Goal: Task Accomplishment & Management: Manage account settings

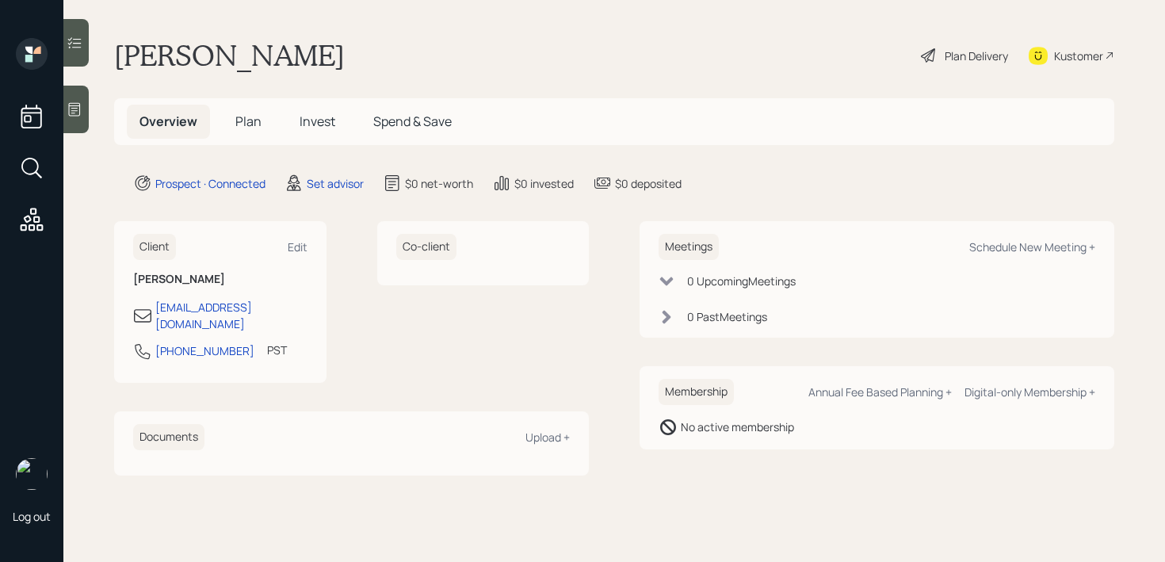
click at [75, 112] on icon at bounding box center [75, 109] width 16 height 16
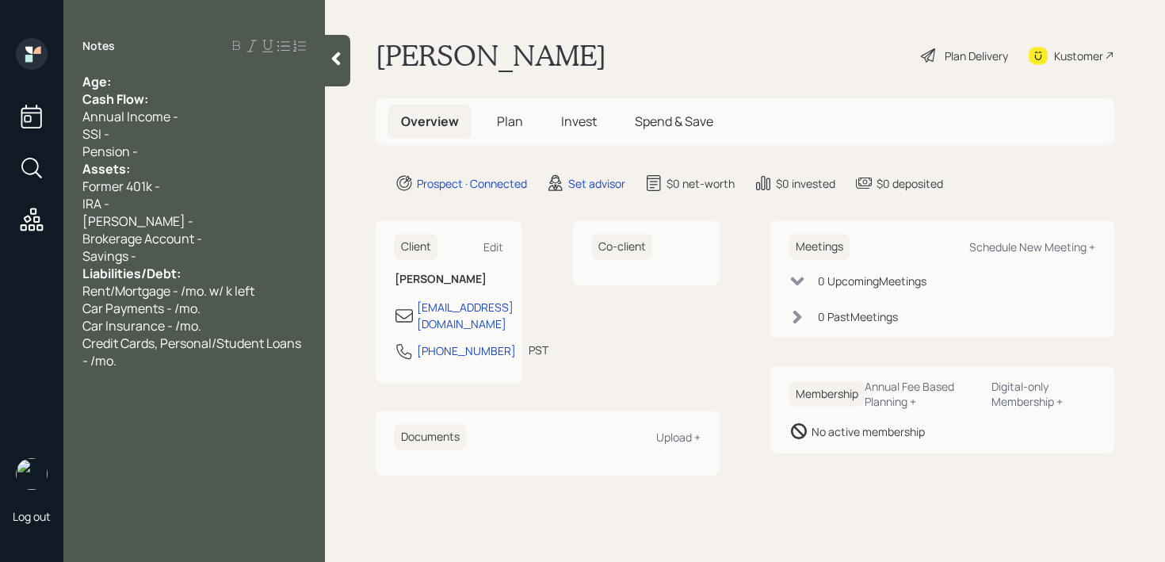
click at [169, 71] on div "Notes Age: Cash Flow: Annual Income - SSI - Pension - Assets: Former 401k - IRA…" at bounding box center [193, 290] width 261 height 505
click at [170, 75] on div "Age:" at bounding box center [193, 81] width 223 height 17
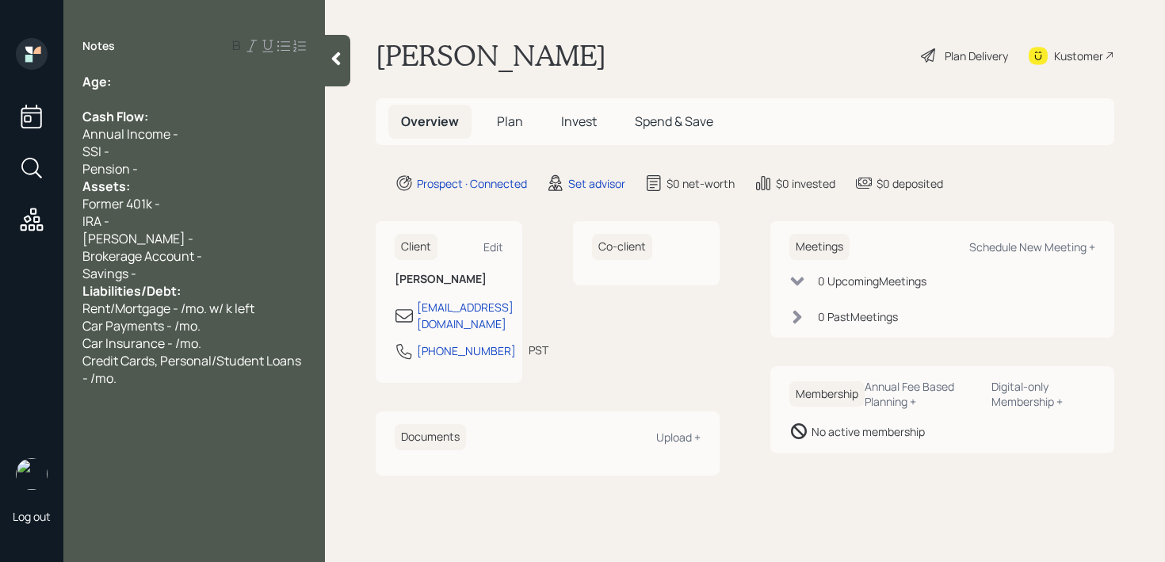
click at [162, 173] on div "Pension -" at bounding box center [193, 168] width 223 height 17
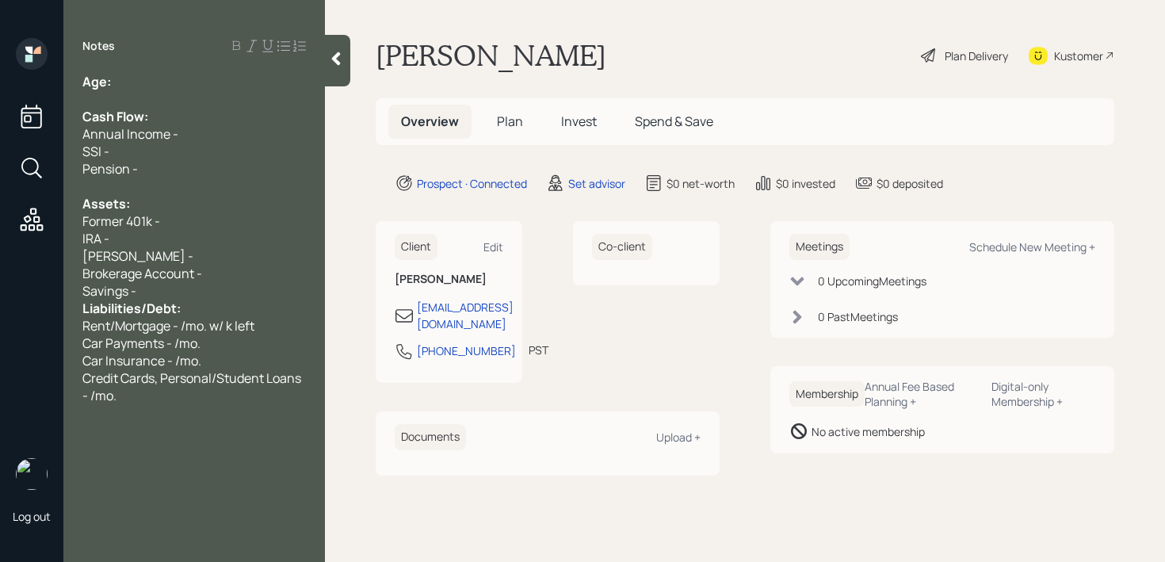
click at [182, 292] on div "Savings -" at bounding box center [193, 290] width 223 height 17
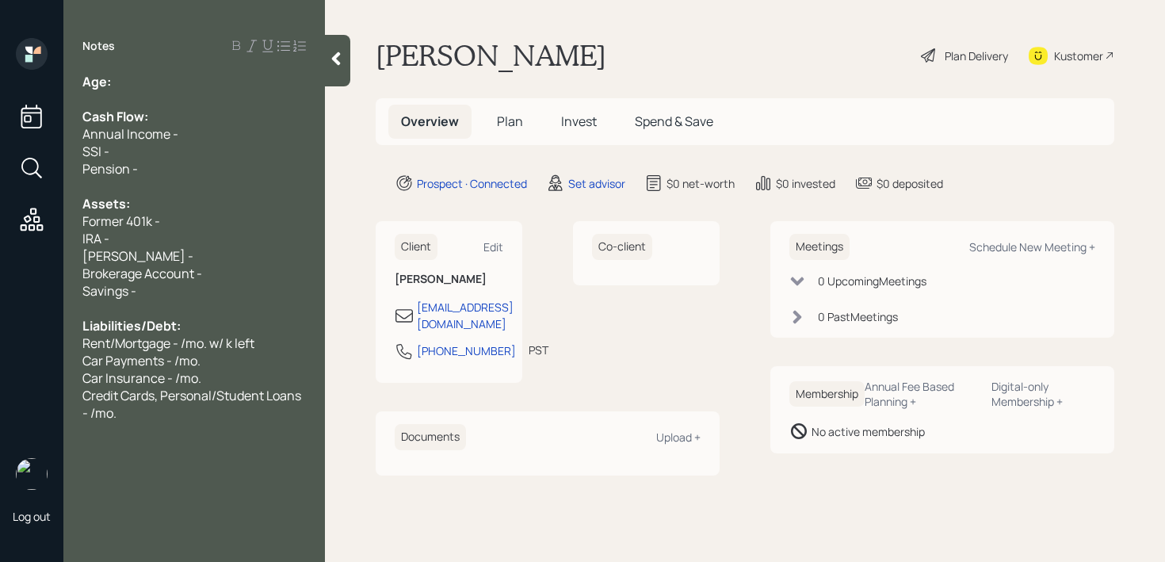
click at [215, 282] on div "Savings -" at bounding box center [193, 290] width 223 height 17
click at [225, 279] on div "Brokerage Account -" at bounding box center [193, 273] width 223 height 17
click at [170, 221] on div "Former 401k -" at bounding box center [193, 220] width 223 height 17
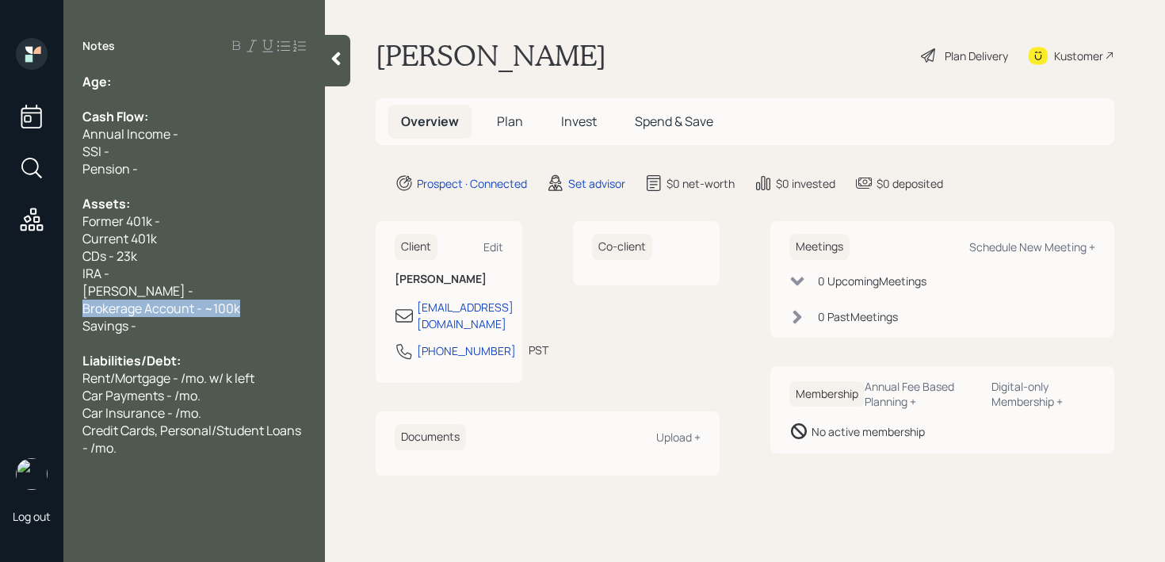
drag, startPoint x: 252, startPoint y: 310, endPoint x: 0, endPoint y: 310, distance: 251.9
click at [0, 310] on div "Log out Notes Age: Cash Flow: Annual Income - SSI - Pension - Assets: Former 40…" at bounding box center [582, 281] width 1165 height 562
click at [192, 223] on div "Former 401k -" at bounding box center [193, 220] width 223 height 17
click at [193, 239] on div "Current 401k" at bounding box center [193, 238] width 223 height 17
drag, startPoint x: 148, startPoint y: 215, endPoint x: 56, endPoint y: 215, distance: 91.9
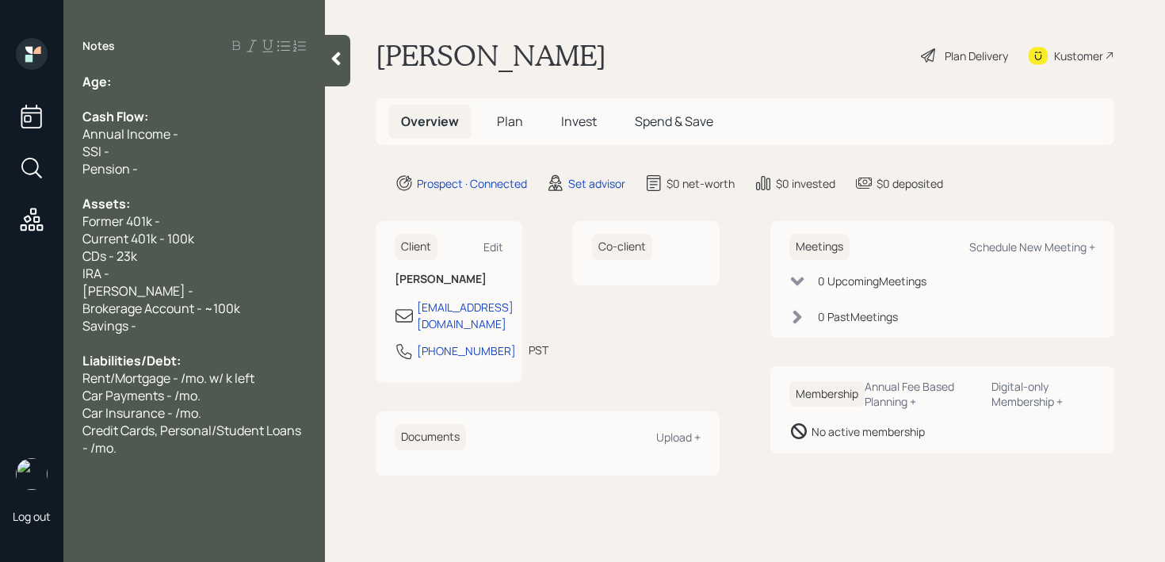
click at [56, 215] on div "Log out Notes Age: Cash Flow: Annual Income - SSI - Pension - Assets: Former 40…" at bounding box center [582, 281] width 1165 height 562
copy span "Former 401k -"
click at [200, 78] on div "Age:" at bounding box center [193, 81] width 223 height 17
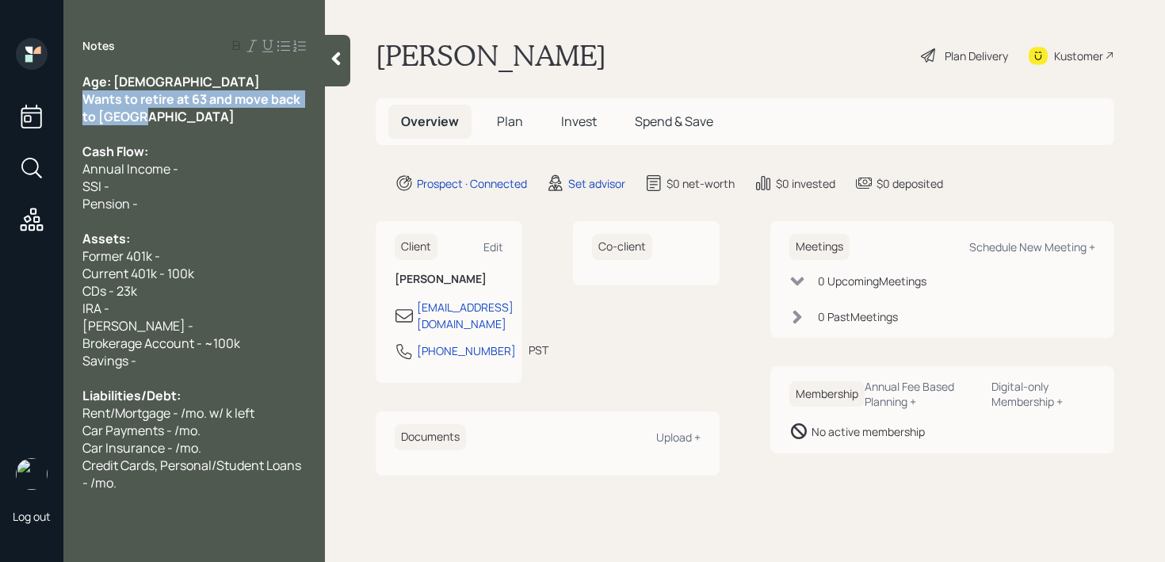
drag, startPoint x: 157, startPoint y: 118, endPoint x: 72, endPoint y: 101, distance: 86.4
click at [72, 101] on div "Age: [DEMOGRAPHIC_DATA] Wants to retire at 63 and move back to [GEOGRAPHIC_DATA…" at bounding box center [193, 282] width 261 height 418
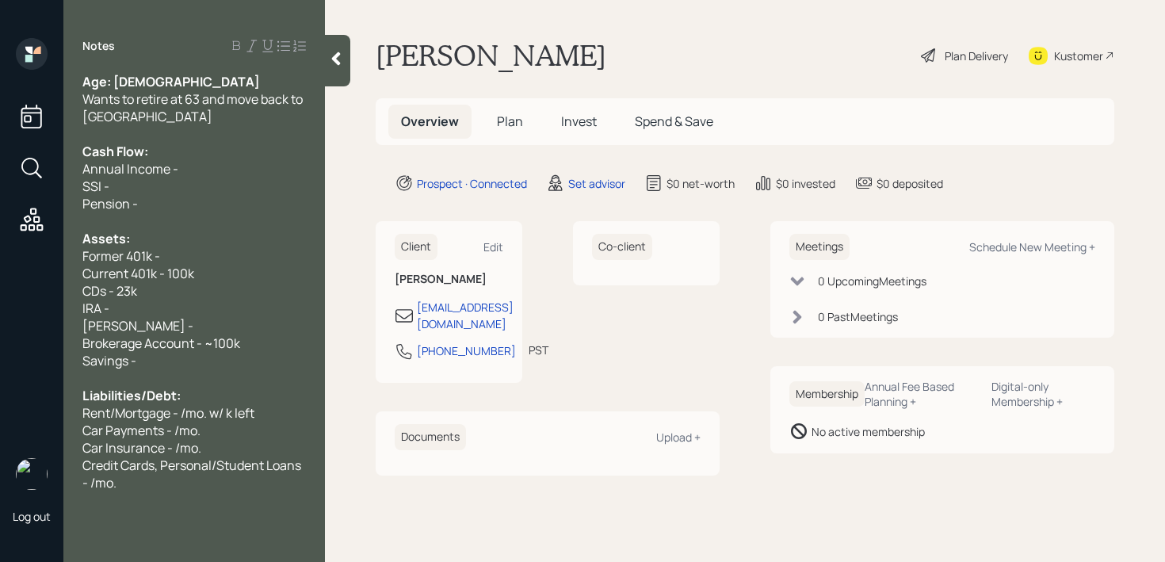
click at [130, 97] on span "Wants to retire at 63 and move back to [GEOGRAPHIC_DATA]" at bounding box center [193, 107] width 223 height 35
drag, startPoint x: 130, startPoint y: 82, endPoint x: 116, endPoint y: 82, distance: 14.3
click at [116, 82] on div "Age: [DEMOGRAPHIC_DATA]" at bounding box center [193, 81] width 223 height 17
click at [161, 207] on div "Pension -" at bounding box center [193, 203] width 223 height 17
click at [227, 477] on div "Credit Cards, Personal/Student Loans - /mo." at bounding box center [193, 473] width 223 height 35
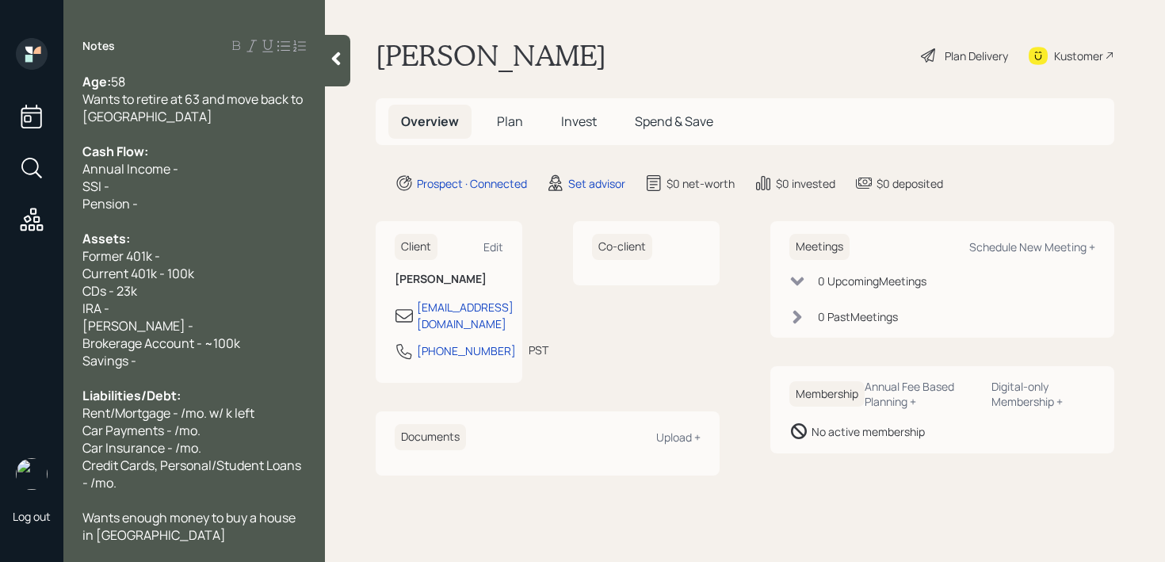
click at [230, 280] on div "Current 401k - 100k" at bounding box center [193, 273] width 223 height 17
click at [177, 261] on div "Former 401k -" at bounding box center [193, 255] width 223 height 17
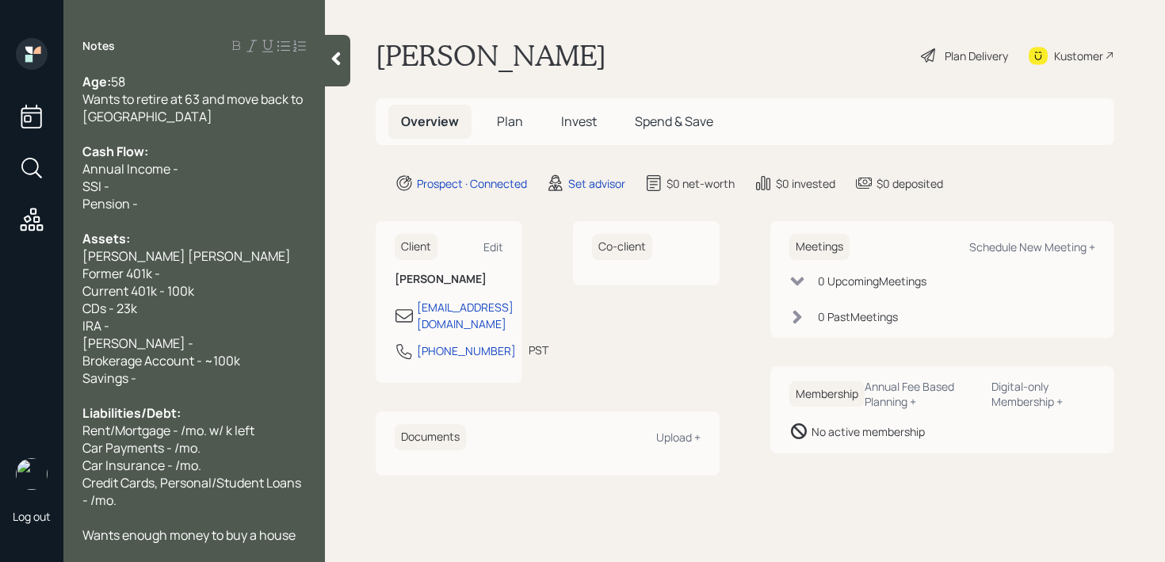
click at [260, 282] on div "Current 401k - 100k" at bounding box center [193, 290] width 223 height 17
click at [266, 254] on div "[PERSON_NAME] [PERSON_NAME] Former 401k -" at bounding box center [193, 264] width 223 height 35
click at [199, 282] on div "Current 401k - 100k" at bounding box center [193, 290] width 223 height 17
click at [253, 254] on span "[PERSON_NAME] [PERSON_NAME] Former 401k - k" at bounding box center [187, 264] width 211 height 35
click at [172, 299] on div "CDs - 23k" at bounding box center [193, 307] width 223 height 17
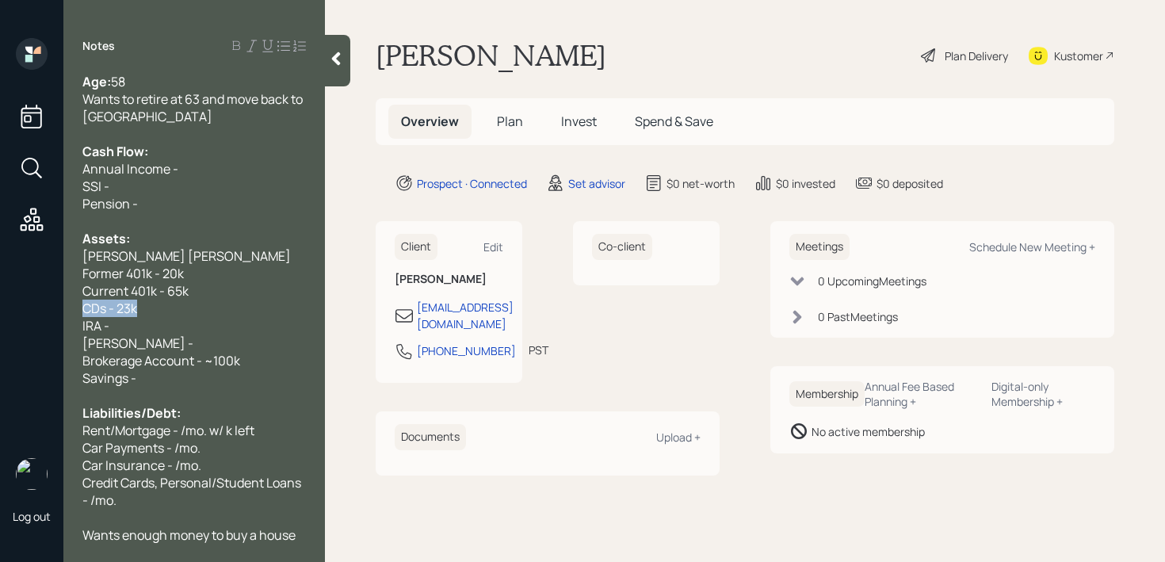
drag, startPoint x: 172, startPoint y: 296, endPoint x: 0, endPoint y: 296, distance: 171.9
click at [0, 296] on div "Log out Notes Age: [DEMOGRAPHIC_DATA] Wants to retire at 63 and move back to [G…" at bounding box center [582, 281] width 1165 height 562
click at [187, 299] on div "CDs - 23k" at bounding box center [193, 307] width 223 height 17
click at [211, 282] on div "Current 401k - 65k" at bounding box center [193, 290] width 223 height 17
drag, startPoint x: 215, startPoint y: 272, endPoint x: 4, endPoint y: 272, distance: 211.5
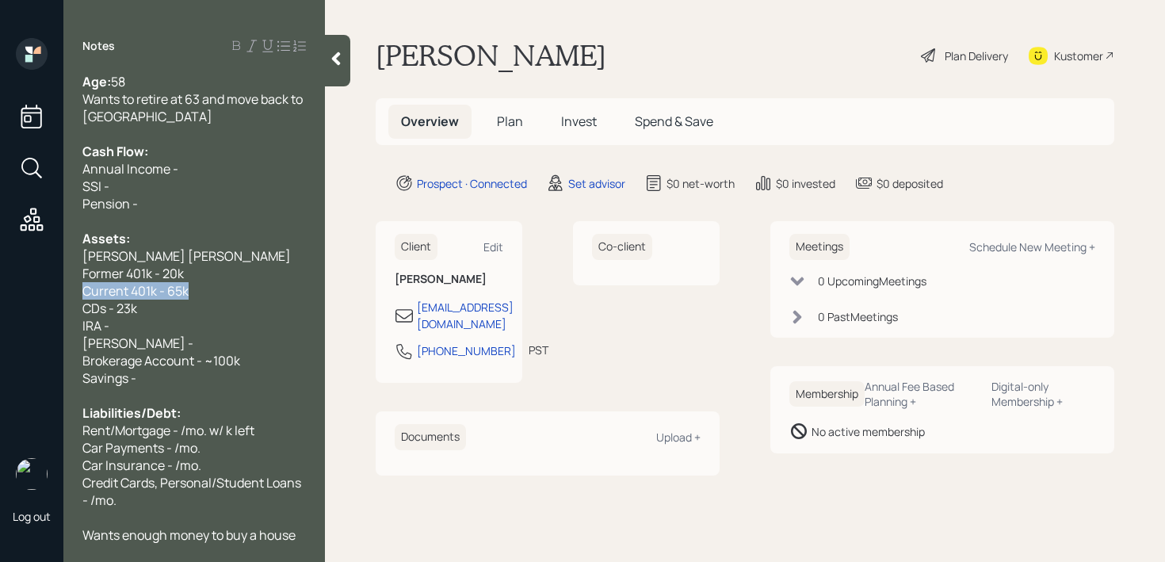
click at [9, 272] on div "Log out Notes Age: [DEMOGRAPHIC_DATA] Wants to retire at 63 and move back to [G…" at bounding box center [582, 281] width 1165 height 562
click at [116, 282] on span "Current 401k - 65k" at bounding box center [135, 290] width 106 height 17
drag, startPoint x: 154, startPoint y: 257, endPoint x: 107, endPoint y: 257, distance: 47.5
click at [135, 257] on span "[PERSON_NAME] [PERSON_NAME] Former 401k - 20k" at bounding box center [187, 264] width 211 height 35
click at [219, 257] on span "[PERSON_NAME] [PERSON_NAME] Former 401k - 20k" at bounding box center [187, 264] width 211 height 35
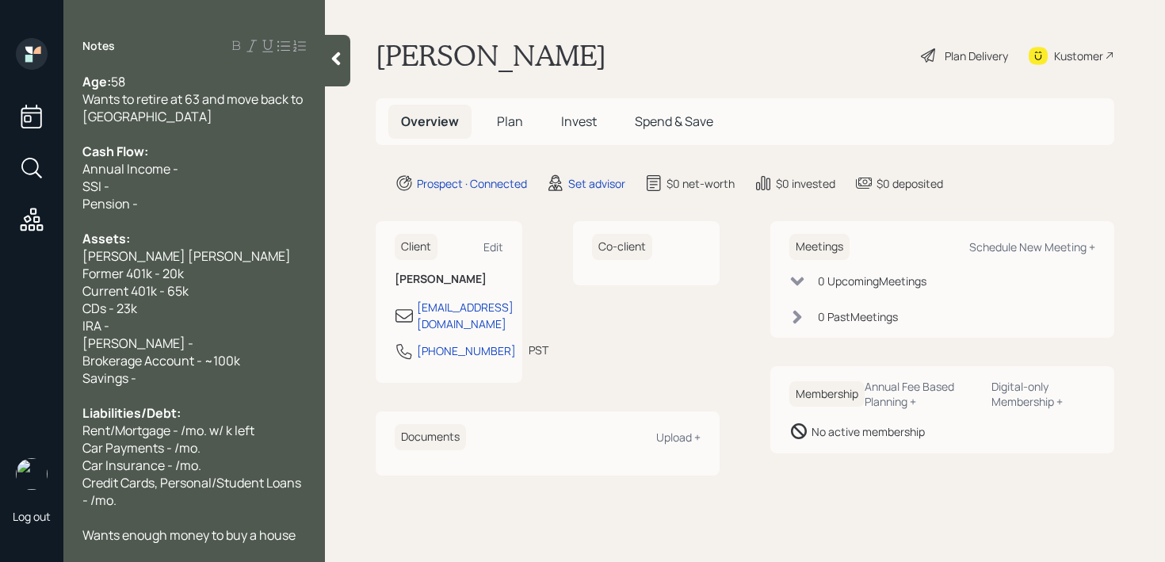
click at [228, 282] on div "Current 401k - 65k" at bounding box center [193, 290] width 223 height 17
drag, startPoint x: 253, startPoint y: 274, endPoint x: 74, endPoint y: 274, distance: 179.0
click at [74, 274] on div "Age: [DEMOGRAPHIC_DATA] Wants to retire at 63 and move back to [GEOGRAPHIC_DATA…" at bounding box center [193, 308] width 261 height 470
click at [151, 282] on span "Current 401k - 65k" at bounding box center [135, 290] width 106 height 17
drag, startPoint x: 200, startPoint y: 274, endPoint x: 6, endPoint y: 274, distance: 193.3
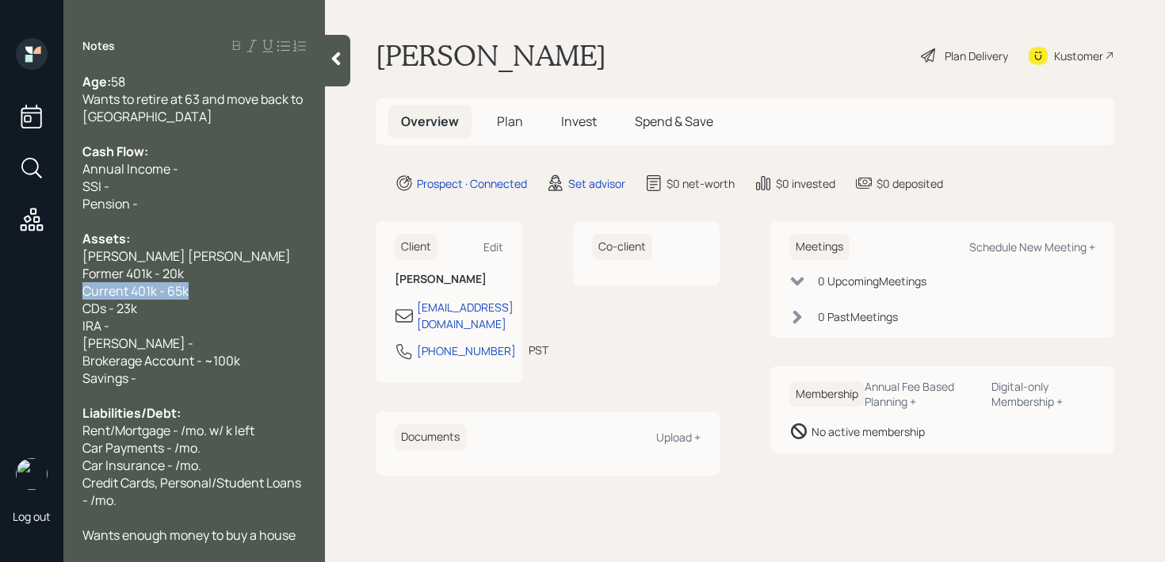
click at [0, 274] on div "Log out Notes Age: [DEMOGRAPHIC_DATA] Wants to retire at 63 and move back to [G…" at bounding box center [582, 281] width 1165 height 562
click at [115, 282] on span "Current 401k - 65k" at bounding box center [135, 290] width 106 height 17
drag, startPoint x: 245, startPoint y: 272, endPoint x: 108, endPoint y: 272, distance: 137.1
click at [134, 282] on div "Current 401k - 65k" at bounding box center [193, 290] width 223 height 17
click at [179, 282] on span "Current 401k - 65k" at bounding box center [135, 290] width 106 height 17
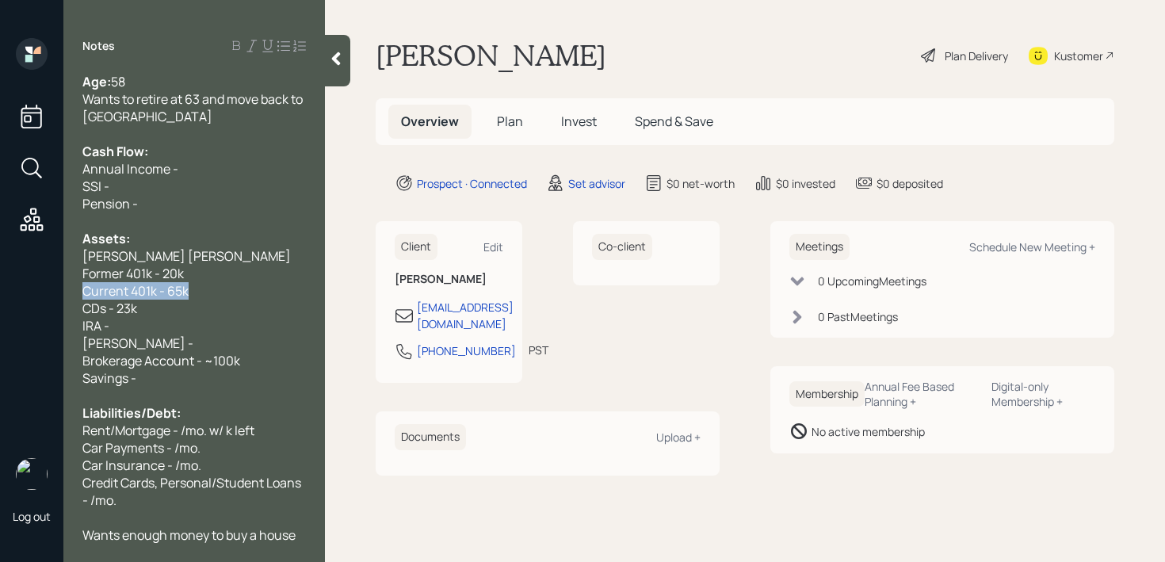
drag, startPoint x: 218, startPoint y: 272, endPoint x: 5, endPoint y: 272, distance: 213.1
click at [5, 272] on div "Log out Notes Age: [DEMOGRAPHIC_DATA] Wants to retire at 63 and move back to [G…" at bounding box center [582, 281] width 1165 height 562
click at [158, 282] on span "Current 401k - 65k" at bounding box center [135, 290] width 106 height 17
drag, startPoint x: 227, startPoint y: 269, endPoint x: 68, endPoint y: 269, distance: 158.4
click at [77, 269] on div "Age: [DEMOGRAPHIC_DATA] Wants to retire at 63 and move back to [GEOGRAPHIC_DATA…" at bounding box center [193, 308] width 261 height 470
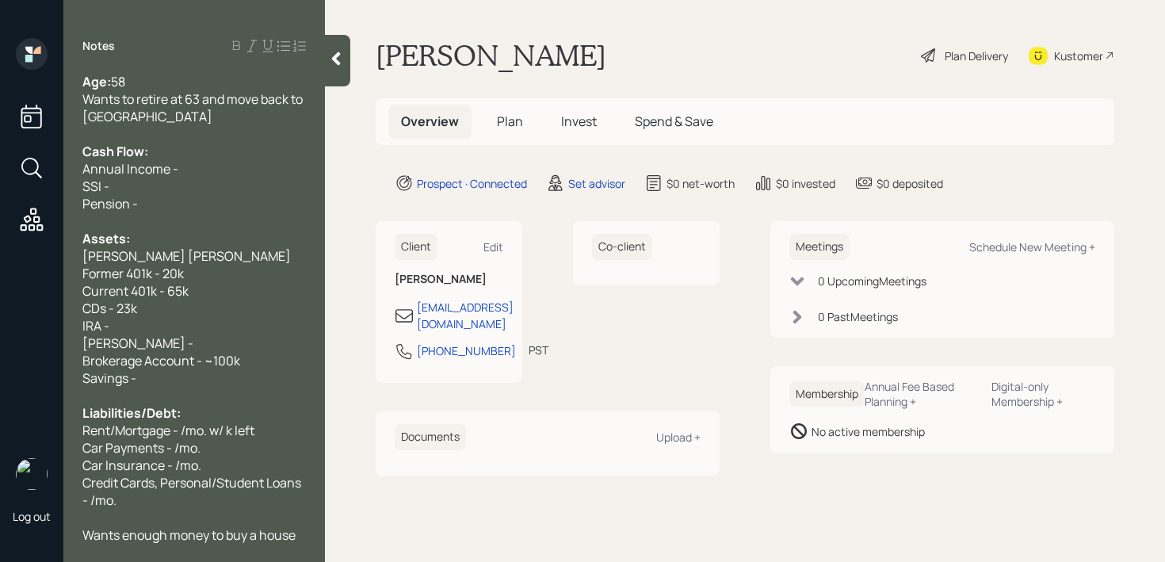
click at [152, 282] on span "Current 401k - 65k" at bounding box center [135, 290] width 106 height 17
drag, startPoint x: 237, startPoint y: 268, endPoint x: 72, endPoint y: 268, distance: 164.8
click at [107, 282] on div "Current 401k - 65k" at bounding box center [193, 290] width 223 height 17
click at [141, 282] on span "Current 401k - 65k" at bounding box center [135, 290] width 106 height 17
drag, startPoint x: 235, startPoint y: 268, endPoint x: 69, endPoint y: 268, distance: 165.6
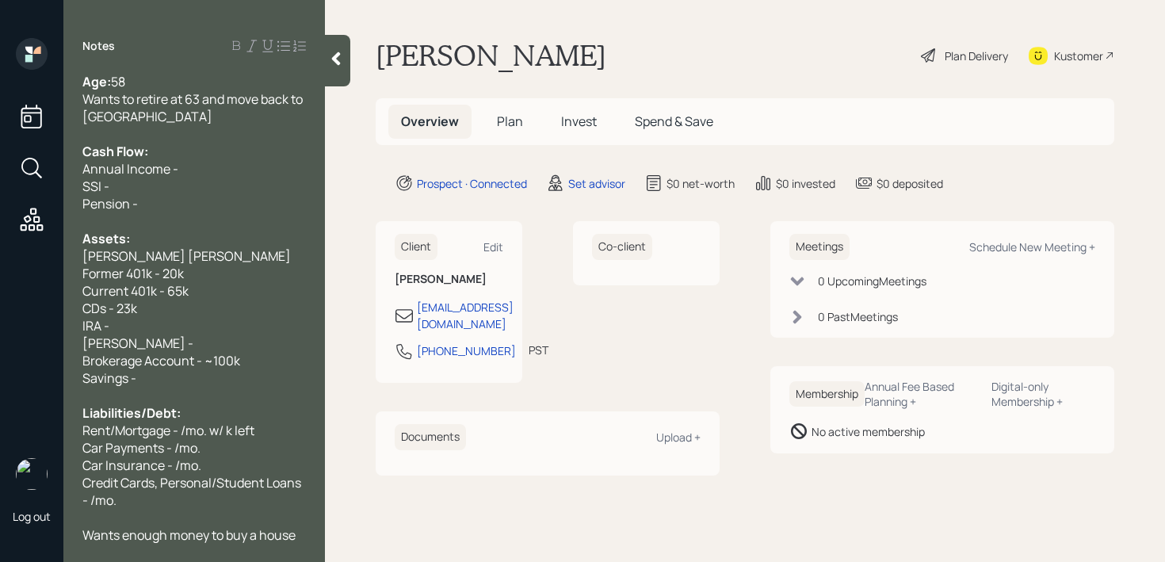
click at [89, 282] on div "Current 401k - 65k" at bounding box center [193, 290] width 223 height 17
click at [143, 282] on span "Current 401k - 65k" at bounding box center [135, 290] width 106 height 17
drag, startPoint x: 209, startPoint y: 268, endPoint x: 53, endPoint y: 268, distance: 156.1
click at [84, 282] on div "Current 401k - 65k" at bounding box center [193, 290] width 223 height 17
click at [136, 282] on span "Current 401k - 65k" at bounding box center [135, 290] width 106 height 17
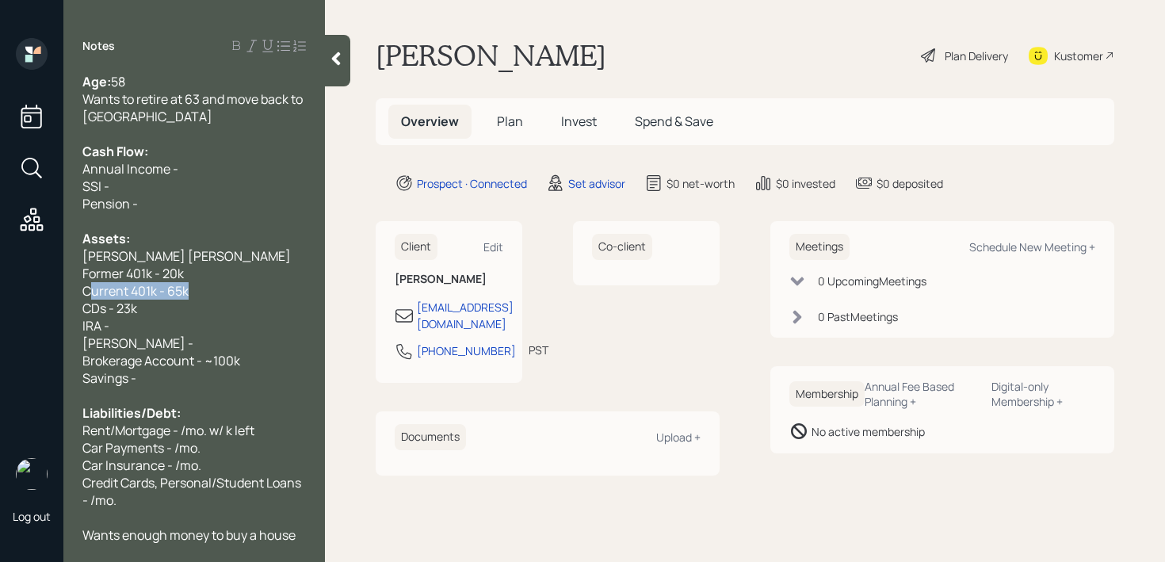
drag, startPoint x: 230, startPoint y: 268, endPoint x: 107, endPoint y: 268, distance: 122.8
click at [67, 268] on div "Age: [DEMOGRAPHIC_DATA] Wants to retire at 63 and move back to [GEOGRAPHIC_DATA…" at bounding box center [193, 308] width 261 height 470
click at [186, 282] on span "Current 401k - 65k" at bounding box center [135, 290] width 106 height 17
drag, startPoint x: 252, startPoint y: 269, endPoint x: 114, endPoint y: 269, distance: 137.9
click at [120, 282] on div "Current 401k - 65k" at bounding box center [193, 290] width 223 height 17
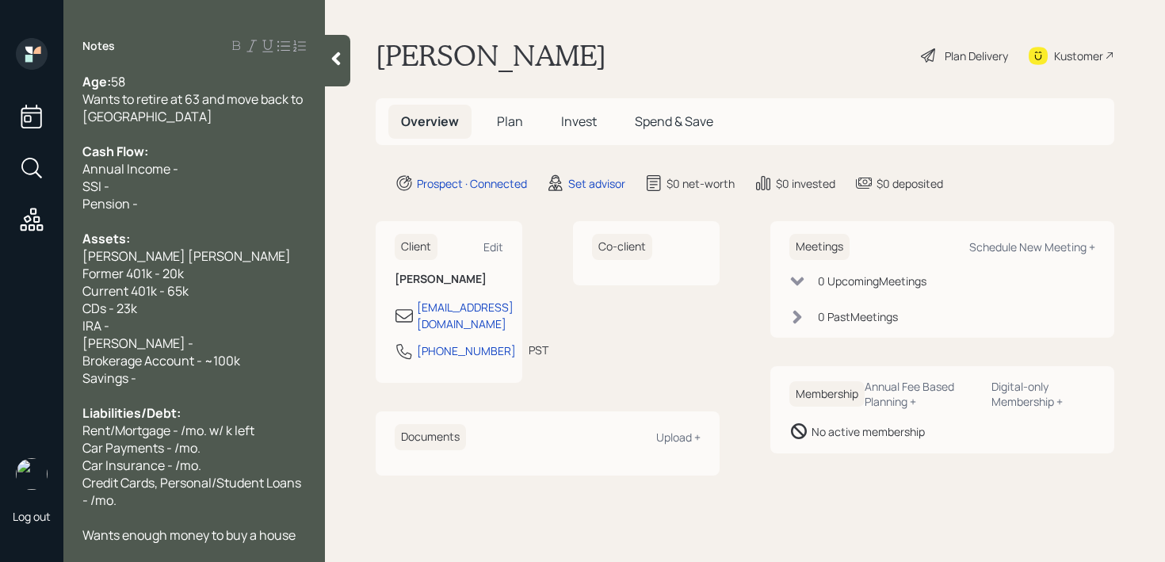
click at [204, 282] on div "Current 401k - 65k" at bounding box center [193, 290] width 223 height 17
drag, startPoint x: 230, startPoint y: 269, endPoint x: 0, endPoint y: 269, distance: 229.8
click at [0, 269] on div "Log out Notes Age: [DEMOGRAPHIC_DATA] Wants to retire at 63 and move back to [G…" at bounding box center [582, 281] width 1165 height 562
click at [179, 282] on span "Current 401k - 65k" at bounding box center [135, 290] width 106 height 17
drag, startPoint x: 234, startPoint y: 266, endPoint x: 81, endPoint y: 266, distance: 152.9
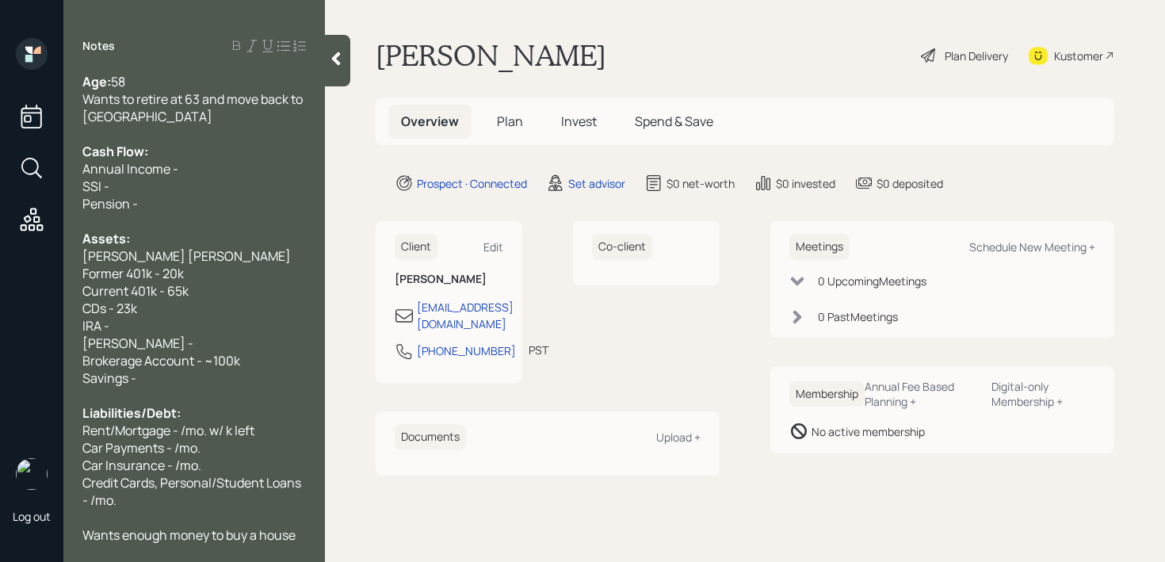
click at [97, 282] on div "Current 401k - 65k" at bounding box center [193, 290] width 223 height 17
click at [155, 282] on span "Current 401k - 65k" at bounding box center [135, 290] width 106 height 17
drag, startPoint x: 223, startPoint y: 266, endPoint x: 37, endPoint y: 266, distance: 185.4
click at [53, 266] on div "Log out Notes Age: [DEMOGRAPHIC_DATA] Wants to retire at 63 and move back to [G…" at bounding box center [582, 281] width 1165 height 562
click at [132, 282] on span "Current 401k - 65k" at bounding box center [135, 290] width 106 height 17
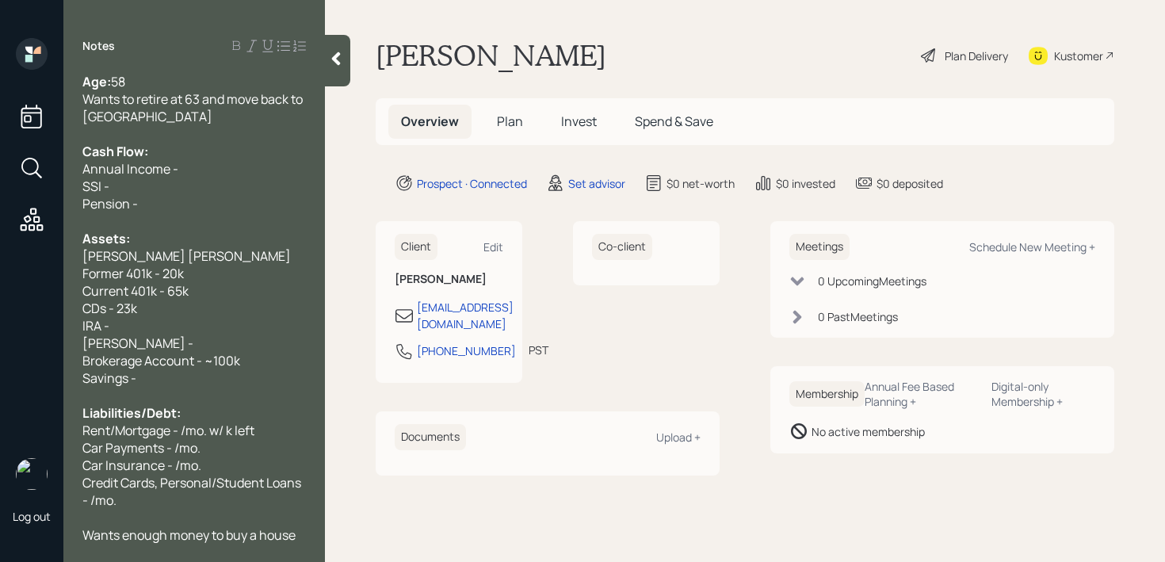
drag, startPoint x: 96, startPoint y: 266, endPoint x: 19, endPoint y: 266, distance: 76.8
click at [19, 266] on div "Log out Notes Age: [DEMOGRAPHIC_DATA] Wants to retire at 63 and move back to [G…" at bounding box center [582, 281] width 1165 height 562
click at [100, 282] on span "Current 401k - 65k" at bounding box center [135, 290] width 106 height 17
drag, startPoint x: 249, startPoint y: 276, endPoint x: 14, endPoint y: 276, distance: 234.5
click at [22, 276] on div "Log out Notes Age: [DEMOGRAPHIC_DATA] Wants to retire at 63 and move back to [G…" at bounding box center [582, 281] width 1165 height 562
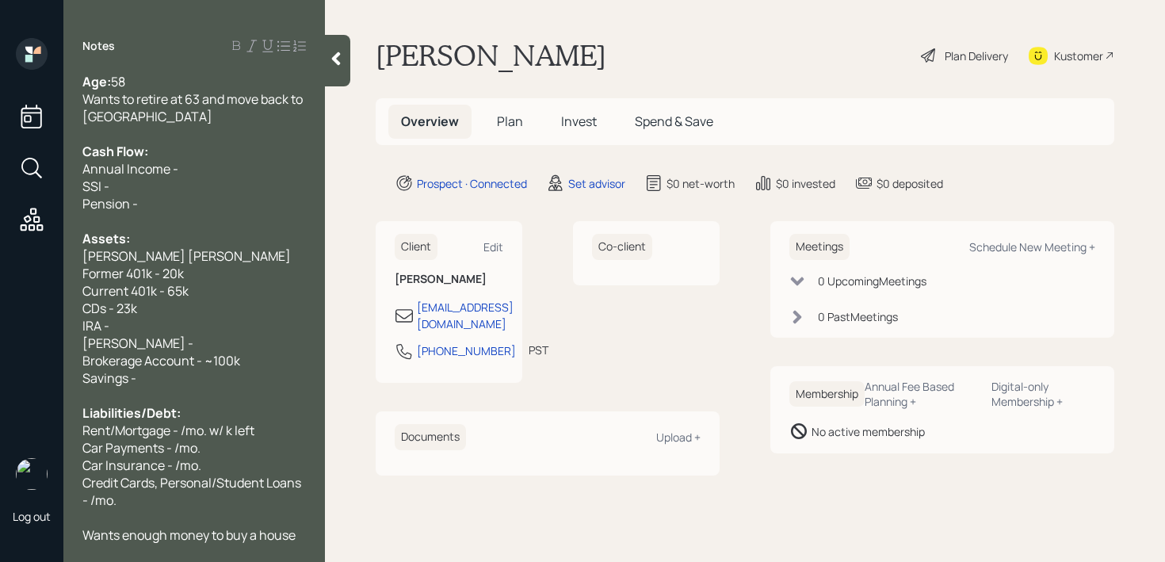
click at [94, 282] on span "Current 401k - 65k" at bounding box center [135, 290] width 106 height 17
click at [202, 282] on div "Current 401k - 65k" at bounding box center [193, 290] width 223 height 17
click at [193, 282] on div "Current 401k - 65k" at bounding box center [193, 290] width 223 height 17
drag, startPoint x: 206, startPoint y: 266, endPoint x: 0, endPoint y: 265, distance: 206.0
click at [0, 265] on div "Log out Notes Age: [DEMOGRAPHIC_DATA] Wants to retire at 63 and move back to [G…" at bounding box center [582, 281] width 1165 height 562
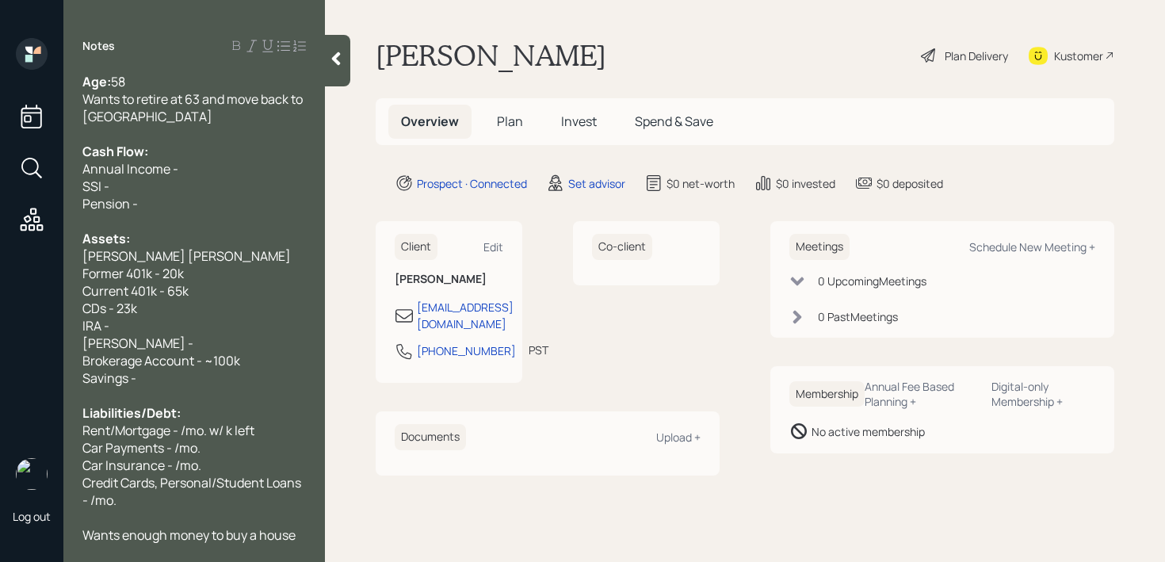
click at [202, 282] on div "Current 401k - 65k" at bounding box center [193, 290] width 223 height 17
drag, startPoint x: 128, startPoint y: 269, endPoint x: 4, endPoint y: 269, distance: 124.4
click at [4, 269] on div "Log out Notes Age: [DEMOGRAPHIC_DATA] Wants to retire at 63 and move back to [G…" at bounding box center [582, 281] width 1165 height 562
click at [206, 299] on div "CDs - 23k" at bounding box center [193, 307] width 223 height 17
click at [220, 282] on div "Former 401k - 65k" at bounding box center [193, 290] width 223 height 17
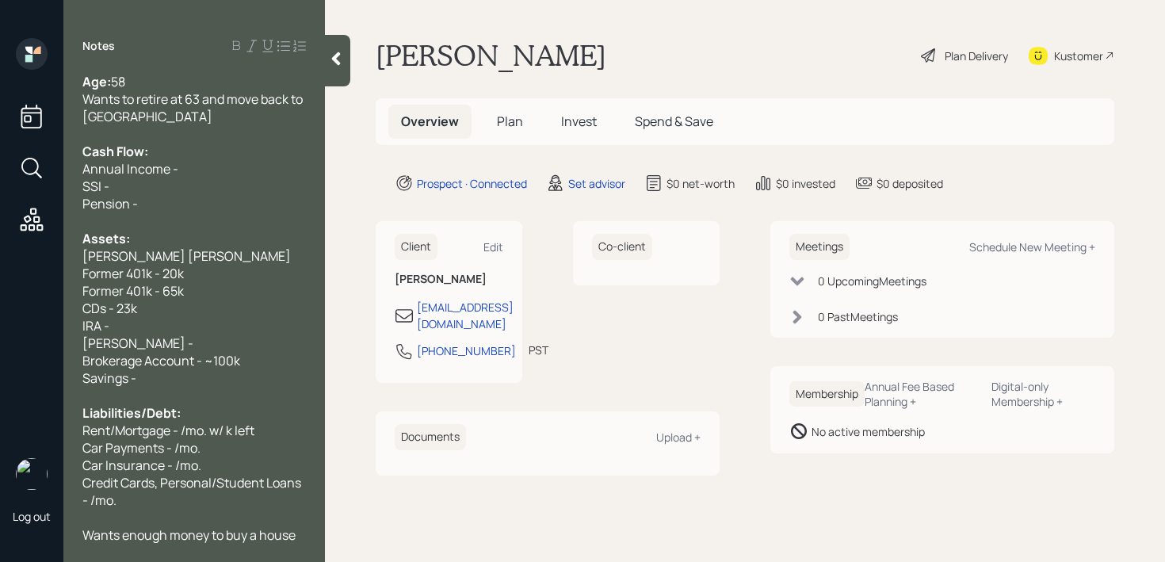
click at [218, 235] on div "Assets:" at bounding box center [193, 238] width 223 height 17
click at [200, 189] on div "SSI -" at bounding box center [193, 185] width 223 height 17
click at [212, 177] on div "SSI -" at bounding box center [193, 185] width 223 height 17
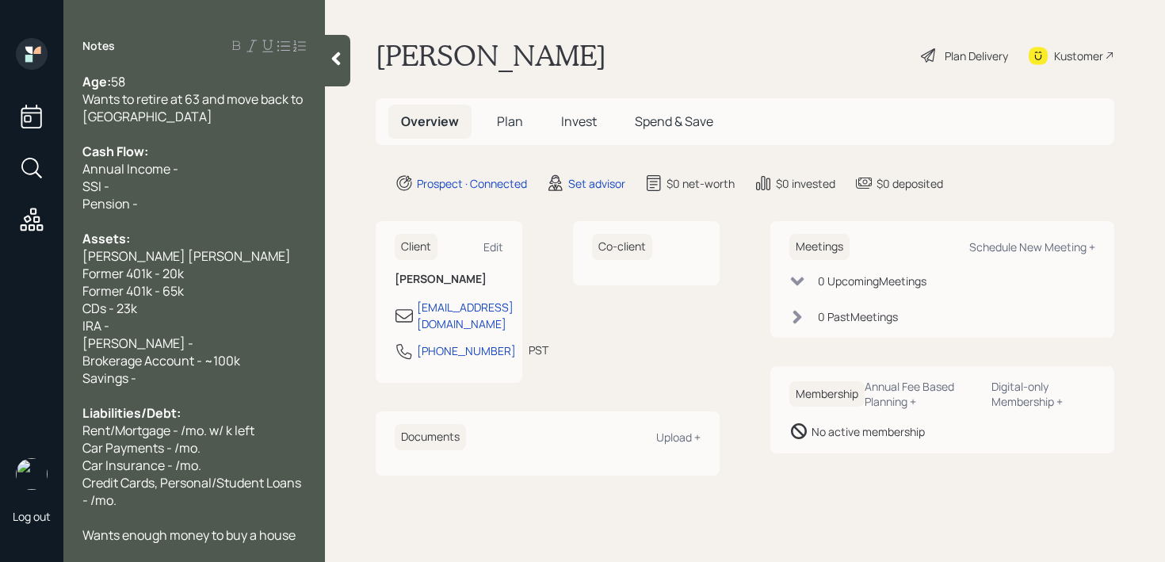
click at [218, 171] on div "Annual Income -" at bounding box center [193, 168] width 223 height 17
drag, startPoint x: 258, startPoint y: 339, endPoint x: 0, endPoint y: 326, distance: 258.6
click at [0, 326] on div "Log out Notes Age: [DEMOGRAPHIC_DATA] Wants to retire at 63 and move back to [G…" at bounding box center [582, 281] width 1165 height 562
click at [266, 369] on div "Savings -" at bounding box center [193, 377] width 223 height 17
drag, startPoint x: 272, startPoint y: 346, endPoint x: 0, endPoint y: 346, distance: 271.7
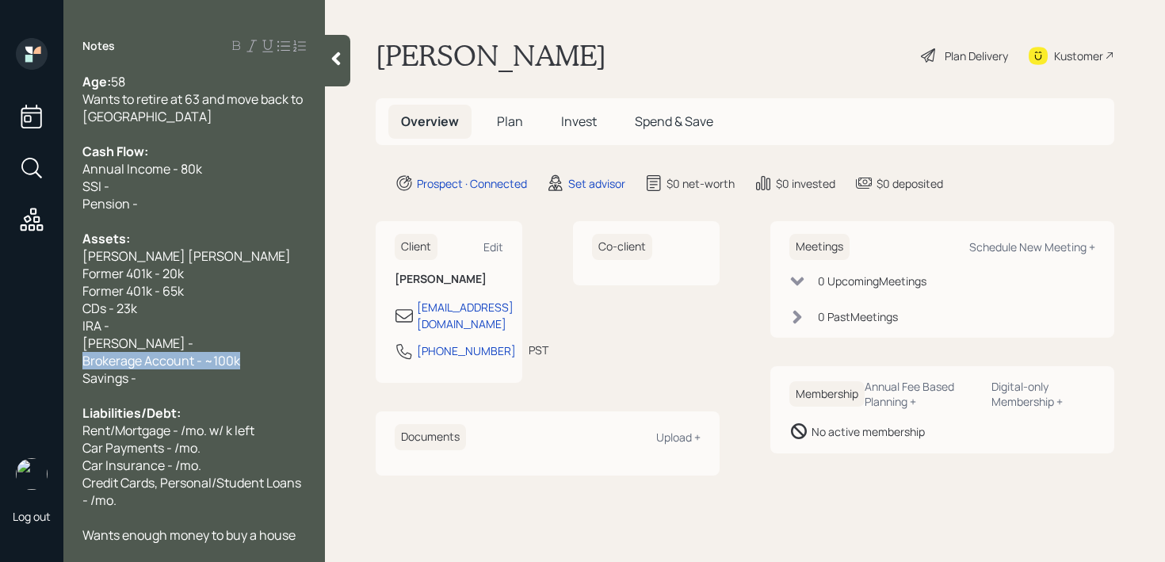
click at [0, 346] on div "Log out Notes Age: [DEMOGRAPHIC_DATA] Wants to retire at 63 and move back to [G…" at bounding box center [582, 281] width 1165 height 562
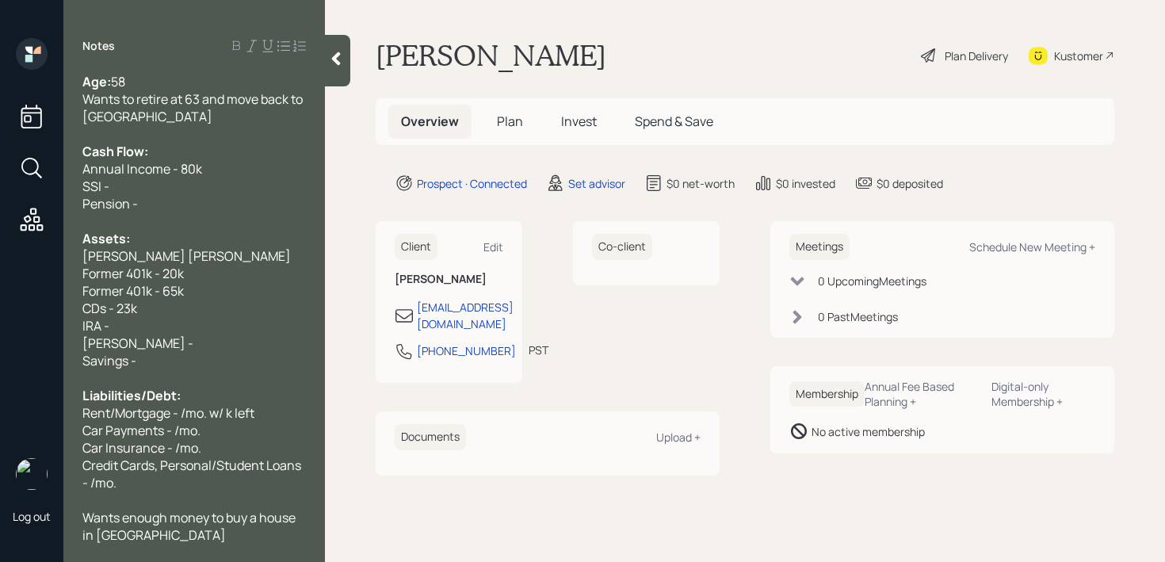
click at [174, 219] on div at bounding box center [193, 220] width 223 height 17
click at [181, 186] on div "SSI -" at bounding box center [193, 185] width 223 height 17
drag, startPoint x: 181, startPoint y: 196, endPoint x: 67, endPoint y: 191, distance: 113.4
click at [67, 191] on div "Age: [DEMOGRAPHIC_DATA] Wants to retire at 63 and move back to [GEOGRAPHIC_DATA…" at bounding box center [193, 308] width 261 height 470
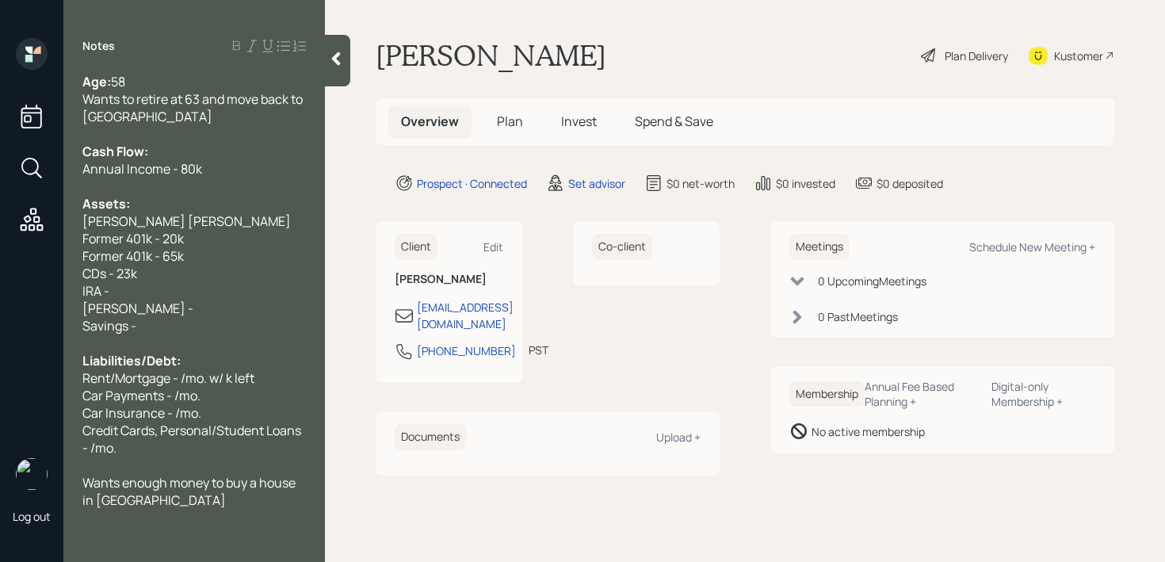
click at [144, 190] on div at bounding box center [193, 185] width 223 height 17
click at [144, 247] on span "Former 401k - 65k" at bounding box center [132, 255] width 101 height 17
click at [144, 265] on div "CDs - 23k" at bounding box center [193, 273] width 223 height 17
click at [144, 282] on div "IRA -" at bounding box center [193, 290] width 223 height 17
drag, startPoint x: 146, startPoint y: 289, endPoint x: 49, endPoint y: 273, distance: 98.1
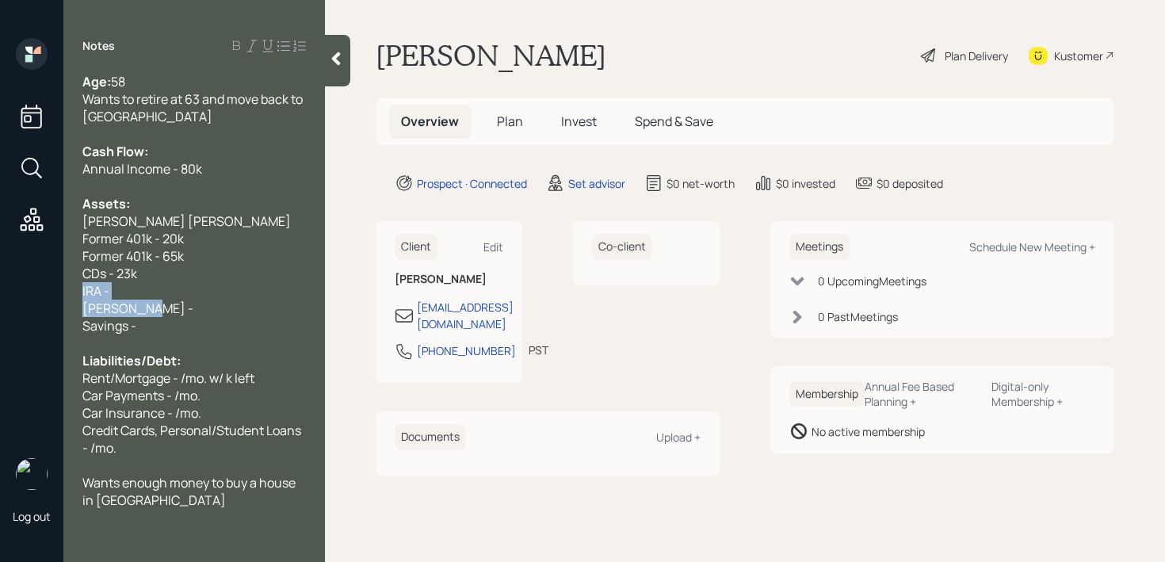
click at [49, 273] on div "Log out Notes Age: [DEMOGRAPHIC_DATA] Wants to retire at 63 and move back to [G…" at bounding box center [582, 281] width 1165 height 562
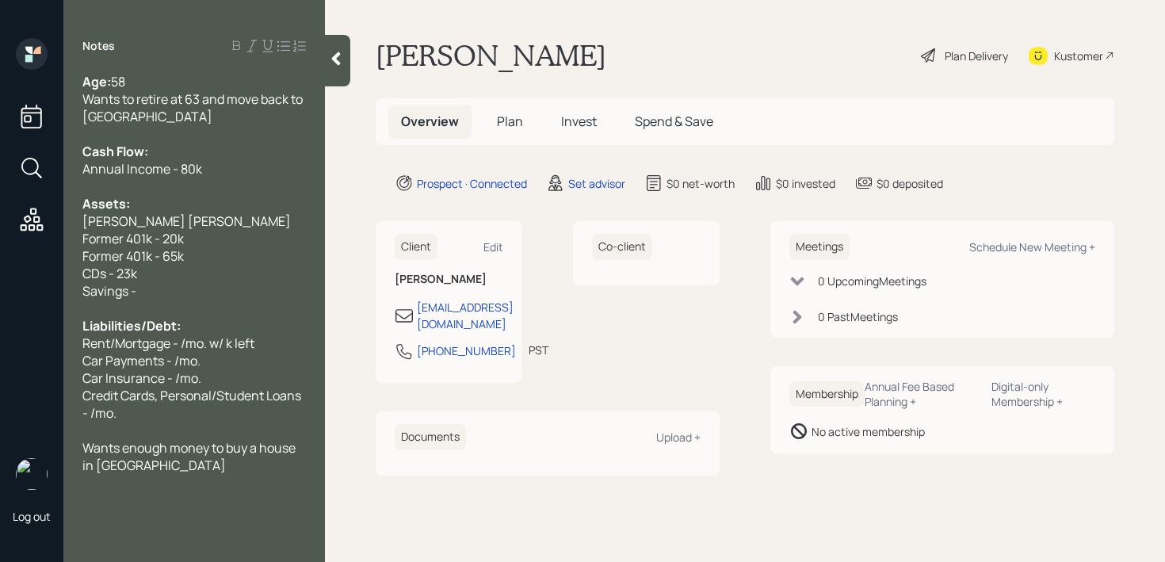
click at [222, 282] on div "Savings -" at bounding box center [193, 290] width 223 height 17
click at [166, 299] on div at bounding box center [193, 307] width 223 height 17
click at [185, 317] on div "Liabilities/Debt:" at bounding box center [193, 325] width 223 height 17
click at [162, 334] on span "Rent/Mortgage - /mo. w/ k left" at bounding box center [168, 342] width 172 height 17
drag, startPoint x: 173, startPoint y: 326, endPoint x: 19, endPoint y: 326, distance: 153.7
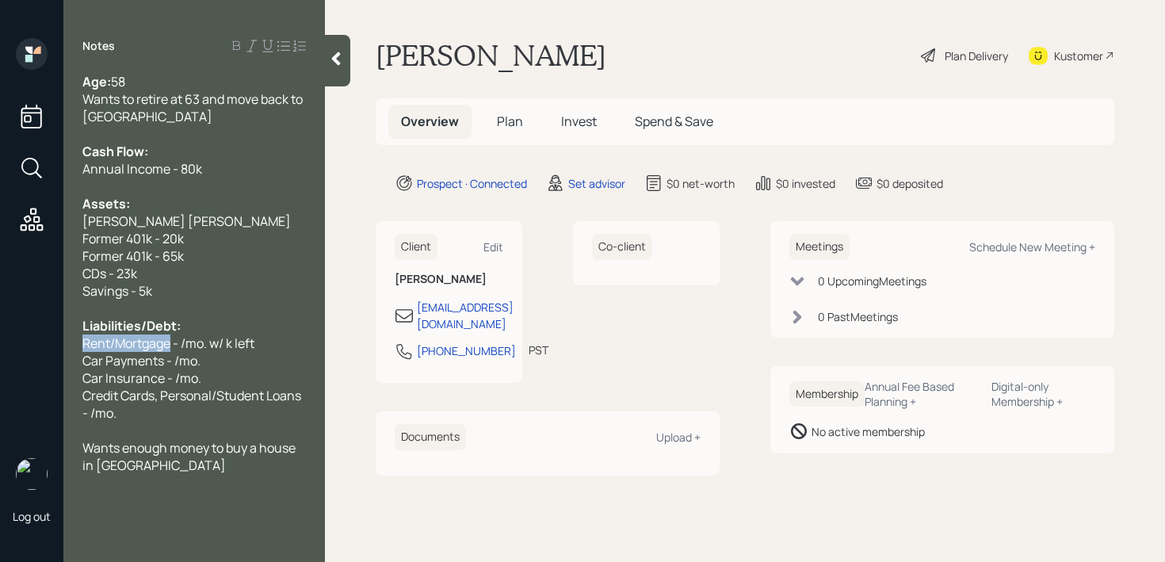
click at [19, 326] on div "Log out Notes Age: [DEMOGRAPHIC_DATA] Wants to retire at 63 and move back to [G…" at bounding box center [582, 281] width 1165 height 562
click at [157, 352] on span "Car Payments - /mo." at bounding box center [141, 360] width 118 height 17
click at [166, 282] on div "Savings - 5k" at bounding box center [193, 290] width 223 height 17
click at [176, 282] on div "Savings - 5k" at bounding box center [193, 290] width 223 height 17
click at [184, 265] on div "CDs - 23k" at bounding box center [193, 273] width 223 height 17
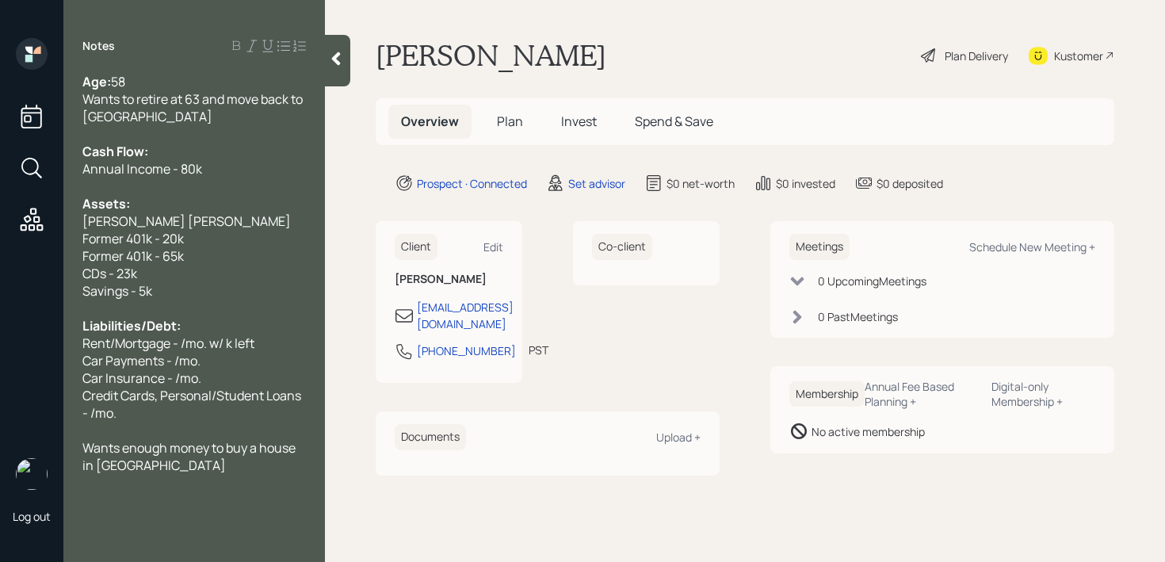
click at [201, 247] on div "Former 401k - 65k" at bounding box center [193, 255] width 223 height 17
click at [199, 282] on div "Savings - 5k" at bounding box center [193, 290] width 223 height 17
click at [196, 334] on span "Rent/Mortgage - /mo. w/ k left" at bounding box center [168, 342] width 172 height 17
click at [198, 265] on div "CDs - 23k" at bounding box center [193, 273] width 223 height 17
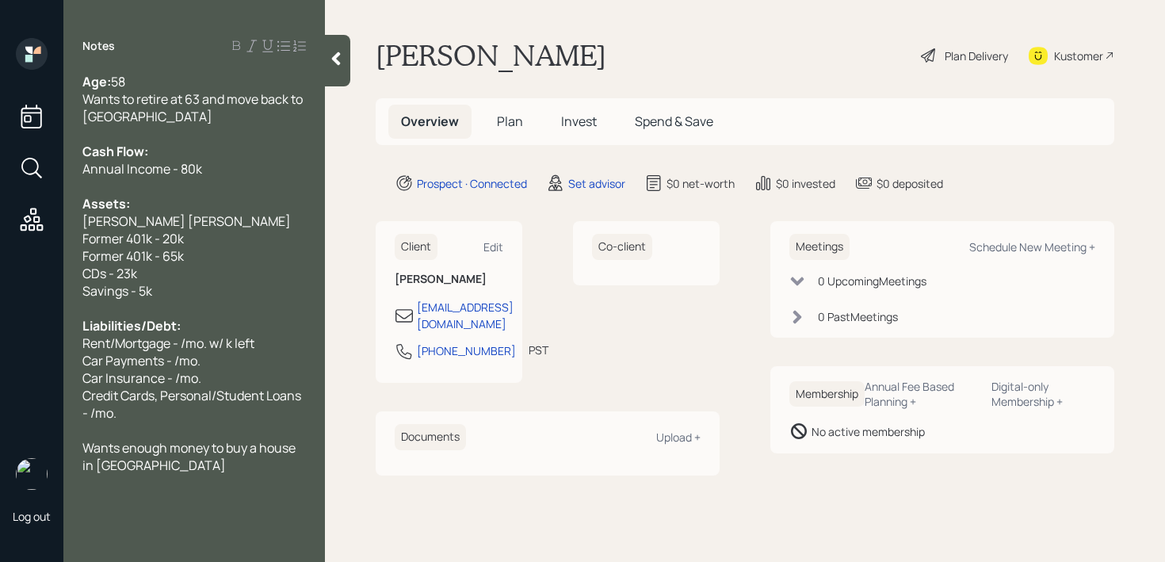
click at [204, 265] on div "CDs - 23k" at bounding box center [193, 273] width 223 height 17
click at [222, 220] on span "[PERSON_NAME] [PERSON_NAME] Former 401k - 20k" at bounding box center [187, 229] width 211 height 35
click at [266, 227] on span "[PERSON_NAME] [PERSON_NAME] Former 401k - 20k" at bounding box center [187, 229] width 211 height 35
click at [275, 225] on div "[PERSON_NAME] [PERSON_NAME] Former 401k - 20k" at bounding box center [193, 229] width 223 height 35
click at [215, 247] on div "Former 401k - 65k" at bounding box center [193, 255] width 223 height 17
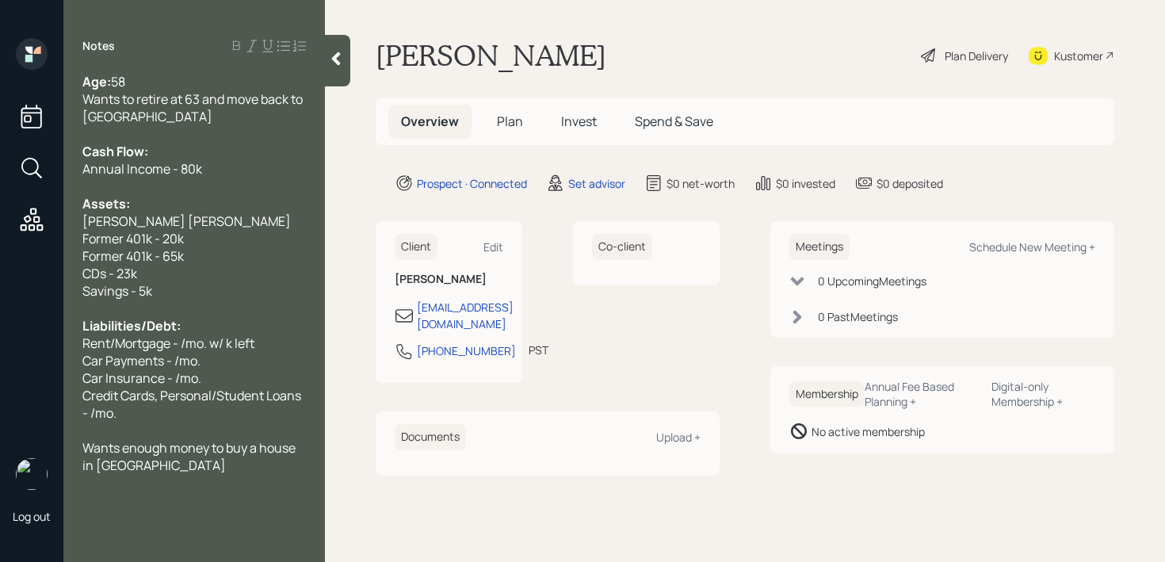
click at [212, 282] on div "Savings - 5k" at bounding box center [193, 290] width 223 height 17
click at [215, 265] on div "CDs - 23k" at bounding box center [193, 273] width 223 height 17
click at [219, 247] on div "Former 401k - 65k" at bounding box center [193, 255] width 223 height 17
click at [217, 265] on div "CDs - 23k" at bounding box center [193, 273] width 223 height 17
click at [208, 282] on div "Savings - 5k" at bounding box center [193, 290] width 223 height 17
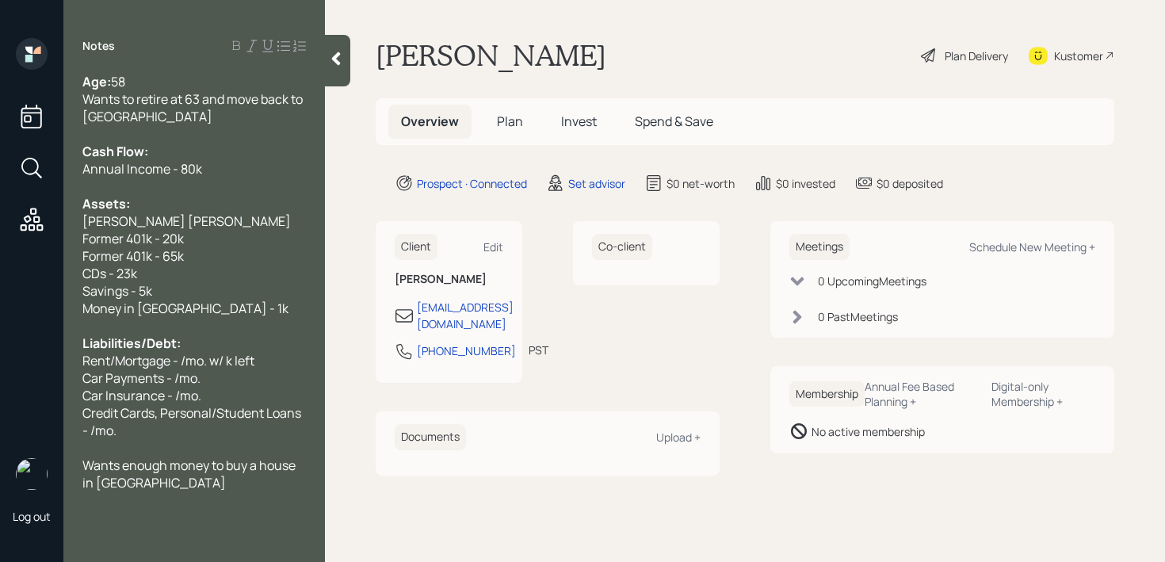
click at [217, 299] on div "Money in [GEOGRAPHIC_DATA] - 1k" at bounding box center [193, 307] width 223 height 17
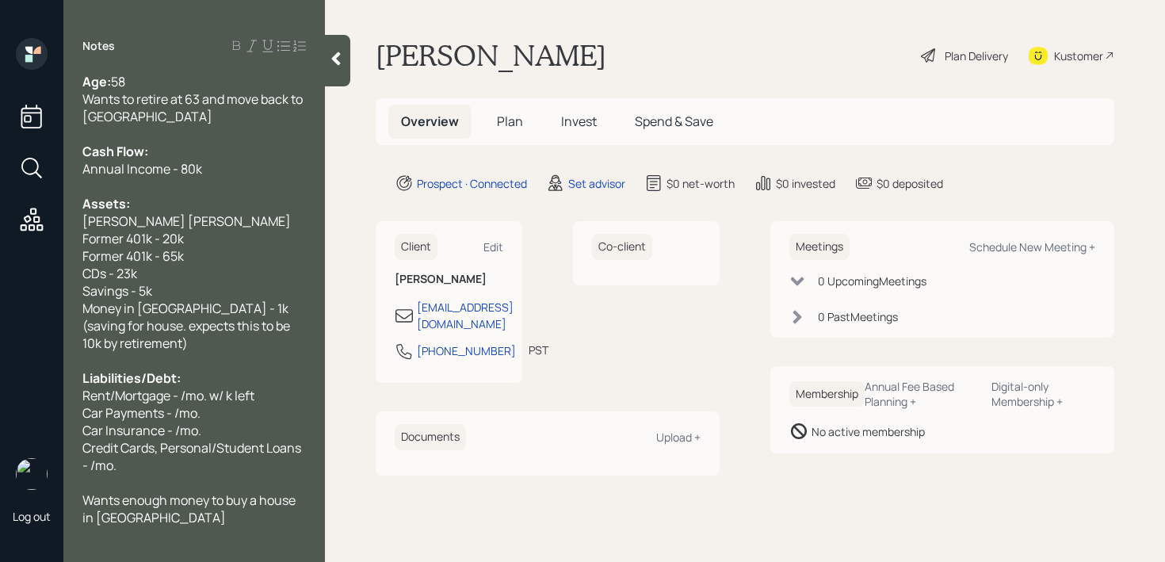
click at [185, 316] on div "Money in [GEOGRAPHIC_DATA] - 1k (saving for house. expects this to be 10k by re…" at bounding box center [193, 325] width 223 height 52
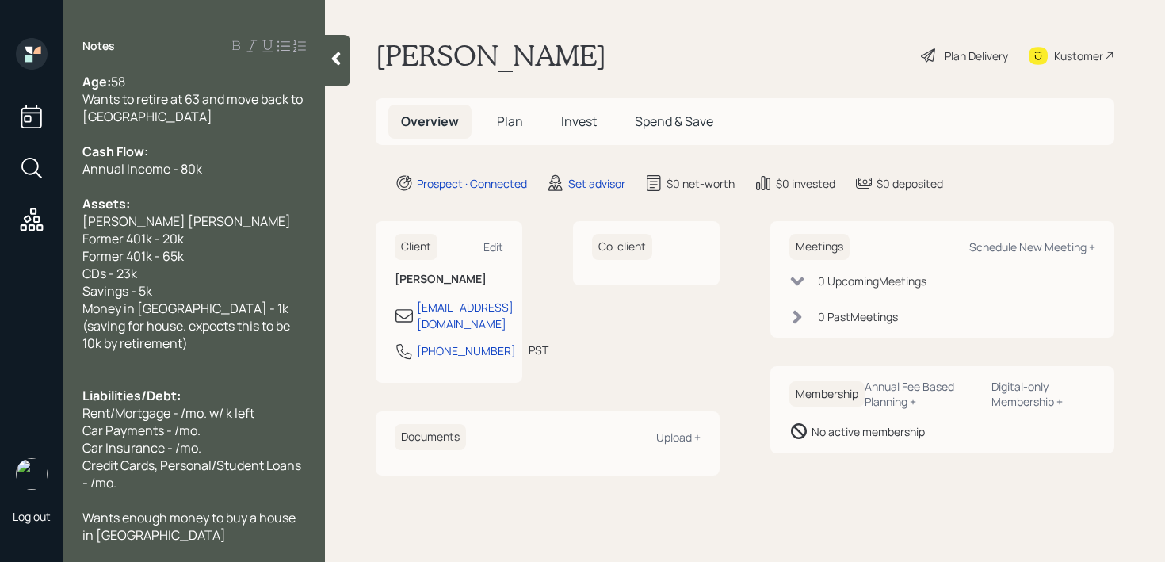
click at [213, 167] on div "Annual Income - 80k" at bounding box center [193, 168] width 223 height 17
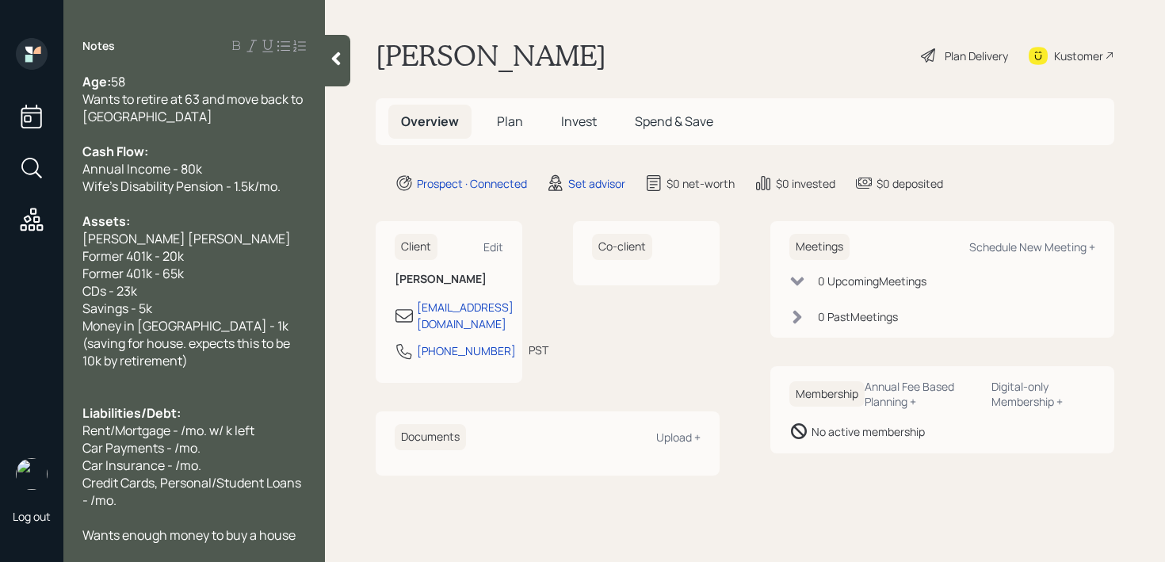
click at [208, 144] on div "Cash Flow:" at bounding box center [193, 151] width 223 height 17
click at [204, 317] on span "Money in [GEOGRAPHIC_DATA] - 1k (saving for house. expects this to be 10k by re…" at bounding box center [187, 343] width 210 height 52
click at [204, 343] on div "Money in [GEOGRAPHIC_DATA] - 1k (saving for house. expects this to be 10k by re…" at bounding box center [193, 343] width 223 height 52
click at [142, 346] on span "Money in [GEOGRAPHIC_DATA] - 1k (saving for house. expects this to be 10k by re…" at bounding box center [187, 343] width 210 height 52
click at [144, 369] on div at bounding box center [193, 377] width 223 height 17
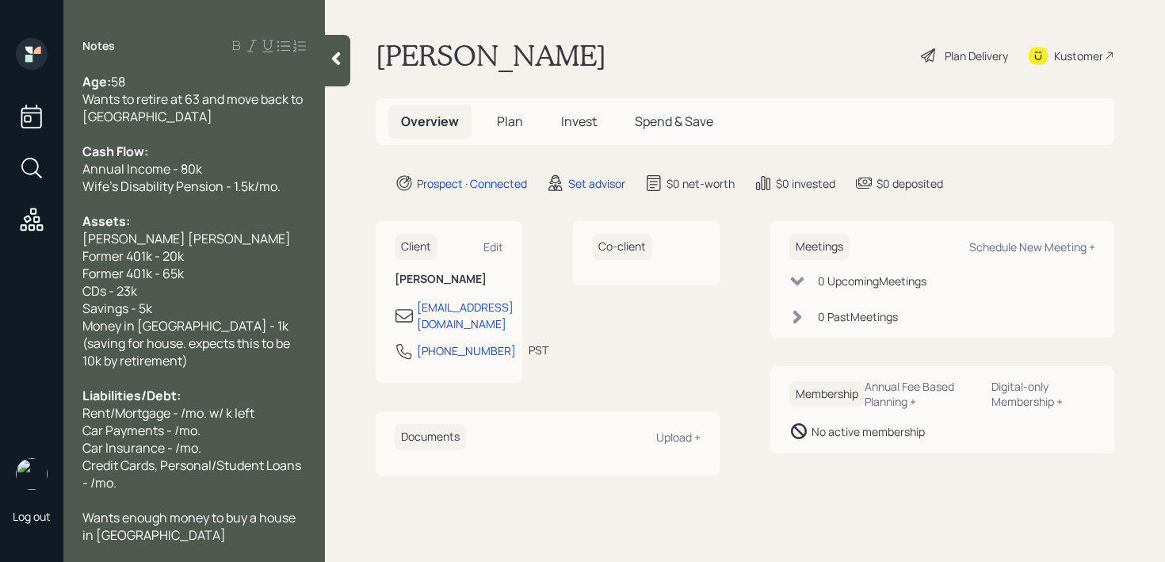
click at [185, 404] on span "Rent/Mortgage - /mo. w/ k left" at bounding box center [168, 412] width 172 height 17
click at [171, 404] on span "Rent/Mortgage - 1.9k/mo. w/ k left" at bounding box center [178, 412] width 193 height 17
drag, startPoint x: 243, startPoint y: 390, endPoint x: 168, endPoint y: 390, distance: 75.3
click at [168, 404] on div "Rent - 1.9k/mo. w/ k left" at bounding box center [193, 412] width 223 height 17
click at [178, 421] on span "Car Payments - /mo." at bounding box center [141, 429] width 118 height 17
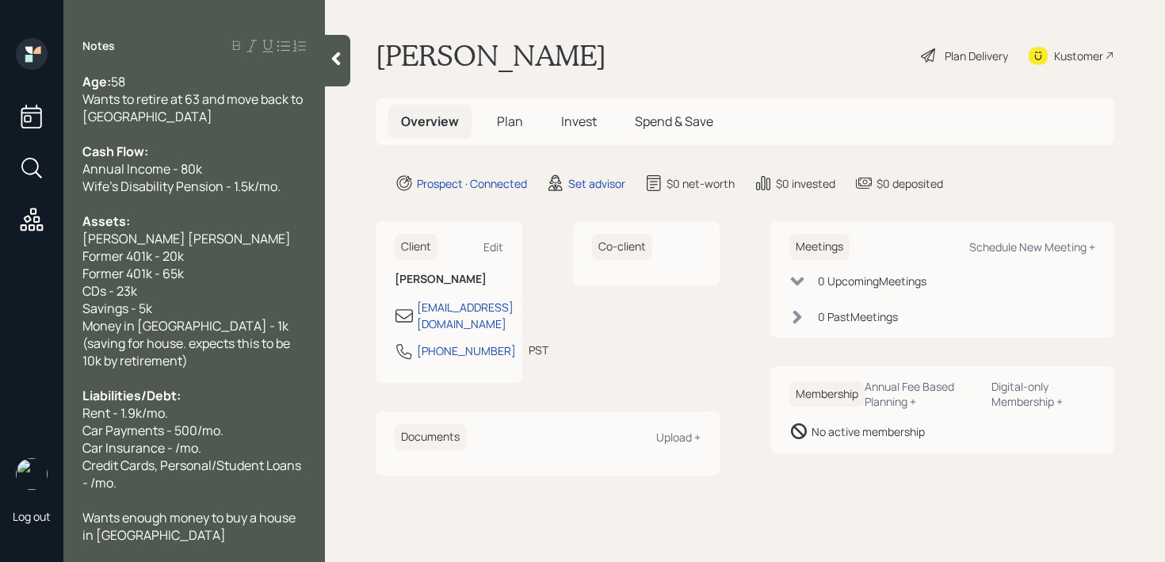
drag, startPoint x: 171, startPoint y: 433, endPoint x: 693, endPoint y: 37, distance: 654.9
click at [172, 439] on span "Car Insurance - /mo." at bounding box center [141, 447] width 119 height 17
click at [234, 491] on div at bounding box center [193, 499] width 223 height 17
click at [234, 459] on div "Credit Cards, Personal/Student Loans - /mo." at bounding box center [193, 473] width 223 height 35
drag, startPoint x: 177, startPoint y: 473, endPoint x: 59, endPoint y: 452, distance: 120.7
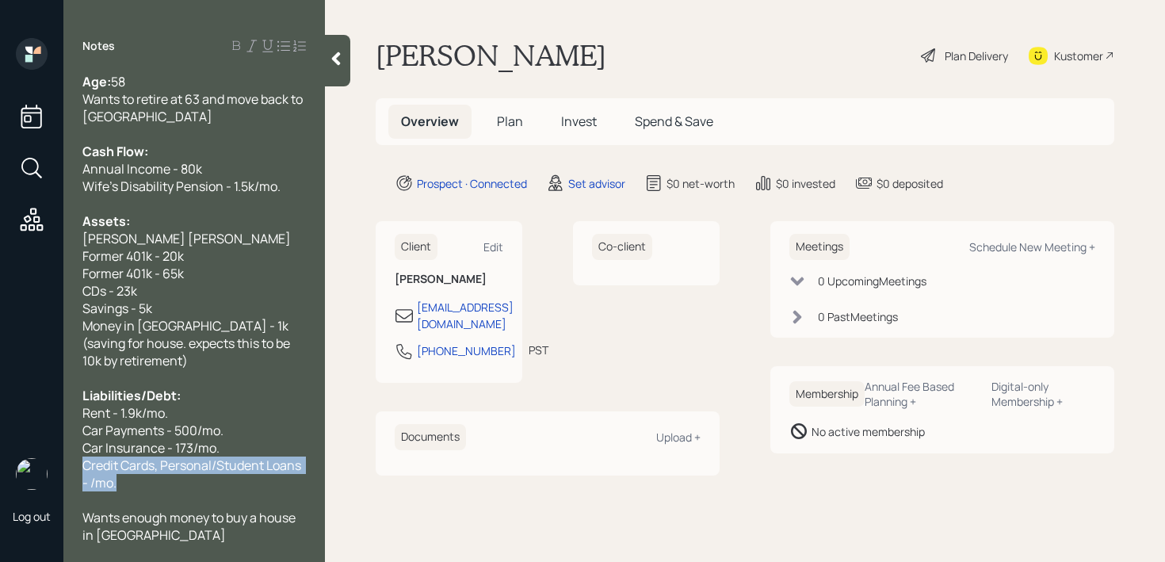
click at [59, 452] on div "Log out Notes Age: [DEMOGRAPHIC_DATA] Wants to retire at 63 and move back to [G…" at bounding box center [582, 281] width 1165 height 562
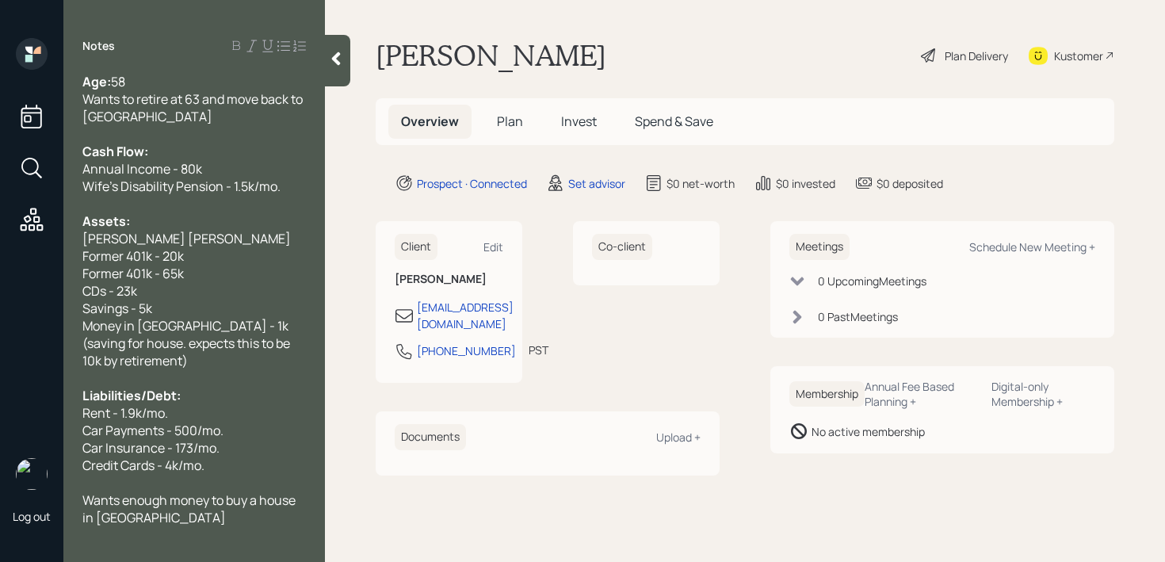
click at [198, 456] on span "Credit Cards - 4k/mo." at bounding box center [143, 464] width 122 height 17
click at [224, 456] on div "Credit Cards - 4k/mo." at bounding box center [193, 464] width 223 height 17
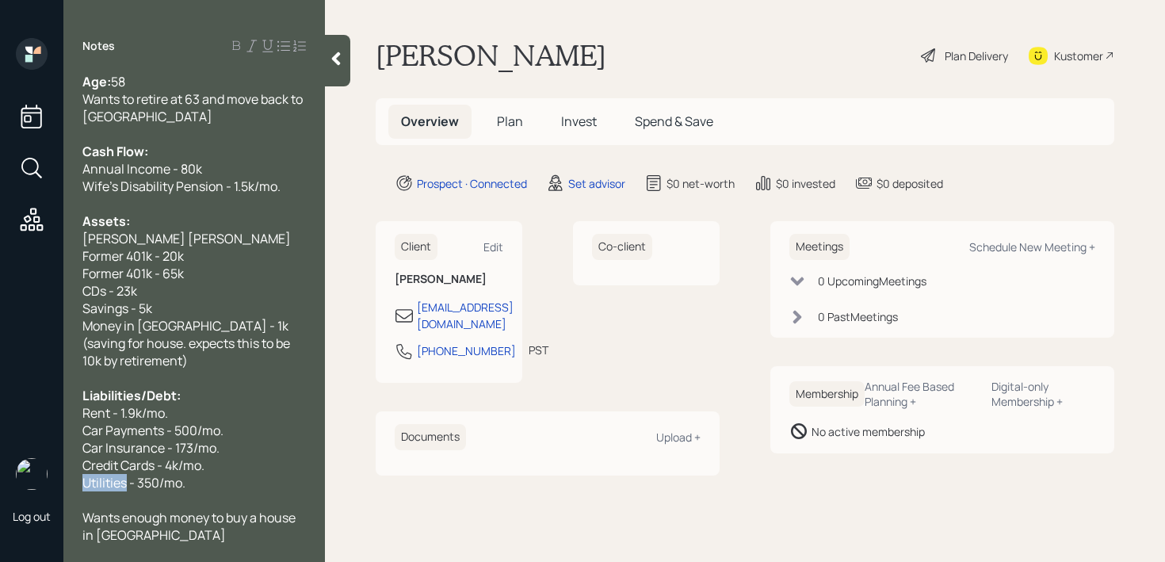
drag, startPoint x: 128, startPoint y: 469, endPoint x: 24, endPoint y: 468, distance: 103.8
click at [24, 468] on div "Log out Notes Age: [DEMOGRAPHIC_DATA] Wants to retire at 63 and move back to [G…" at bounding box center [582, 281] width 1165 height 562
click at [337, 61] on icon at bounding box center [336, 58] width 9 height 13
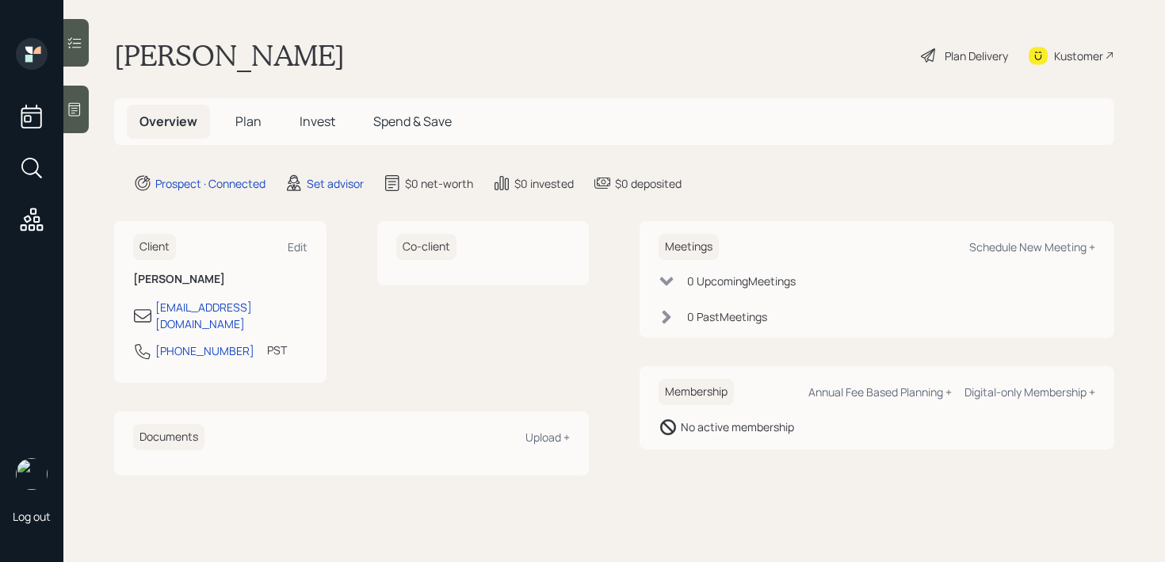
click at [88, 126] on div at bounding box center [75, 110] width 25 height 48
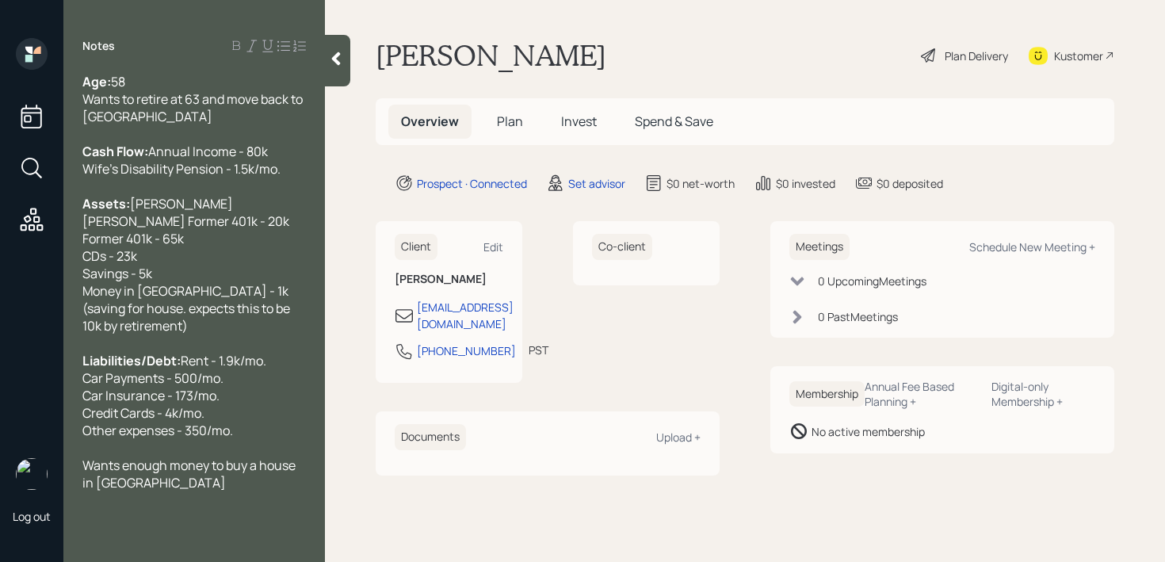
drag, startPoint x: 193, startPoint y: 467, endPoint x: 372, endPoint y: 342, distance: 217.8
click at [199, 439] on span "Rent - 1.9k/mo. Car Payments - 500/mo. Car Insurance - 173/mo. Credit Cards - 4…" at bounding box center [174, 395] width 184 height 87
click at [191, 439] on span "Rent - 1.9k/mo. Car Payments - 500/mo. Car Insurance - 173/mo. Credit Cards - 4…" at bounding box center [174, 395] width 184 height 87
click at [210, 439] on span "Rent - 1.9k/mo. Car Payments - 500/mo. Car Insurance - 173/mo. Credit Cards - 4…" at bounding box center [174, 395] width 184 height 87
click at [342, 63] on icon at bounding box center [336, 59] width 16 height 16
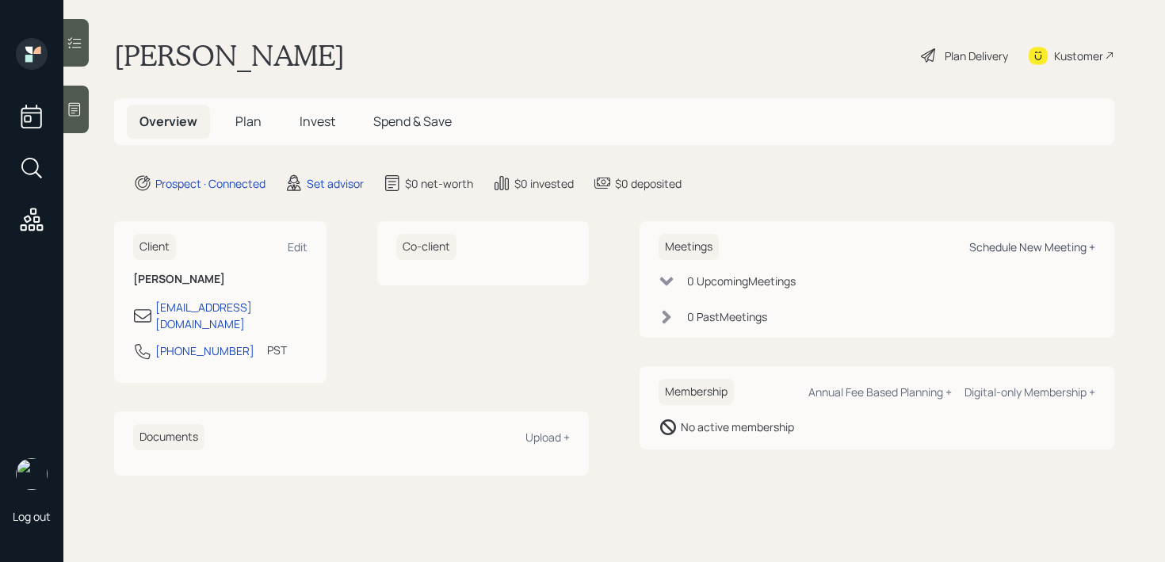
click at [978, 250] on div "Schedule New Meeting +" at bounding box center [1032, 246] width 126 height 15
select select "round-[PERSON_NAME]"
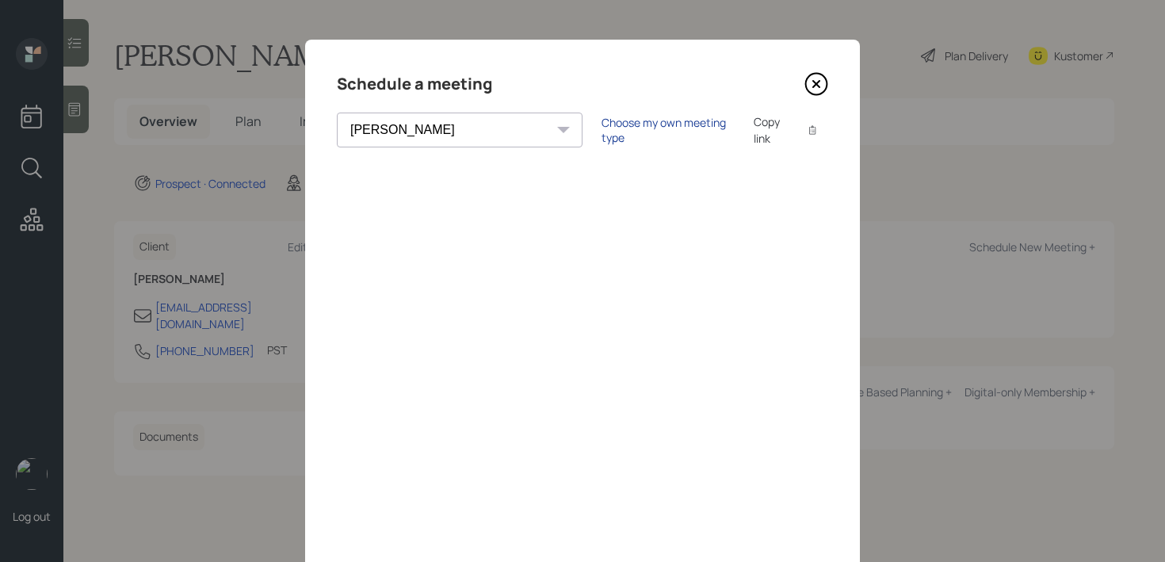
click at [601, 135] on div "Choose my own meeting type" at bounding box center [667, 130] width 133 height 30
click at [425, 126] on select "[PERSON_NAME] [PERSON_NAME] [PERSON_NAME] [PERSON_NAME] [PERSON_NAME] [PERSON_N…" at bounding box center [473, 129] width 273 height 35
click at [819, 87] on icon at bounding box center [816, 84] width 24 height 24
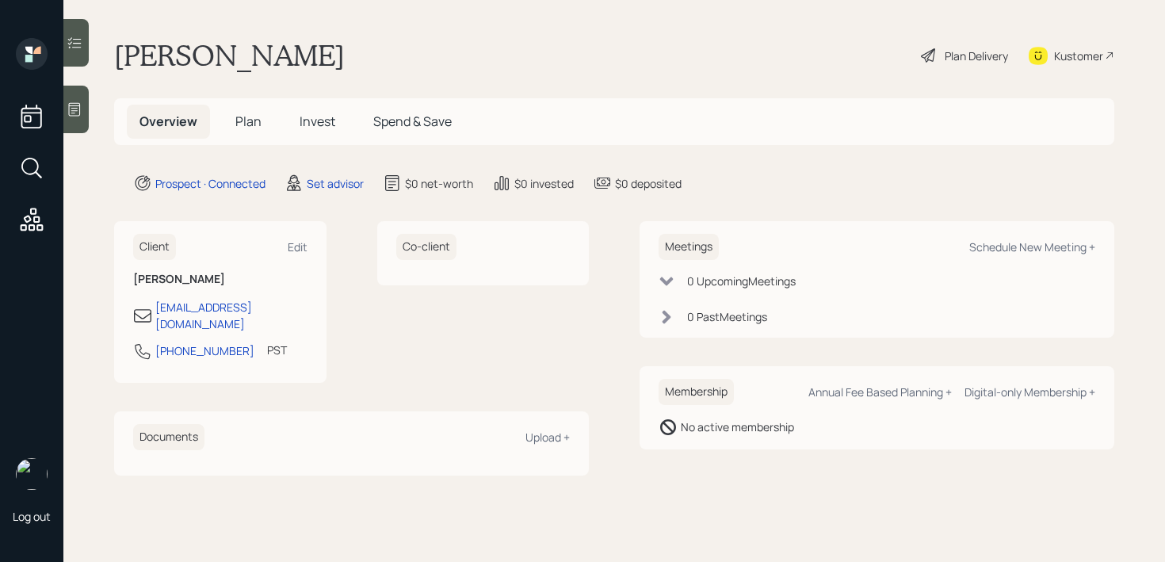
click at [75, 108] on icon at bounding box center [75, 109] width 12 height 13
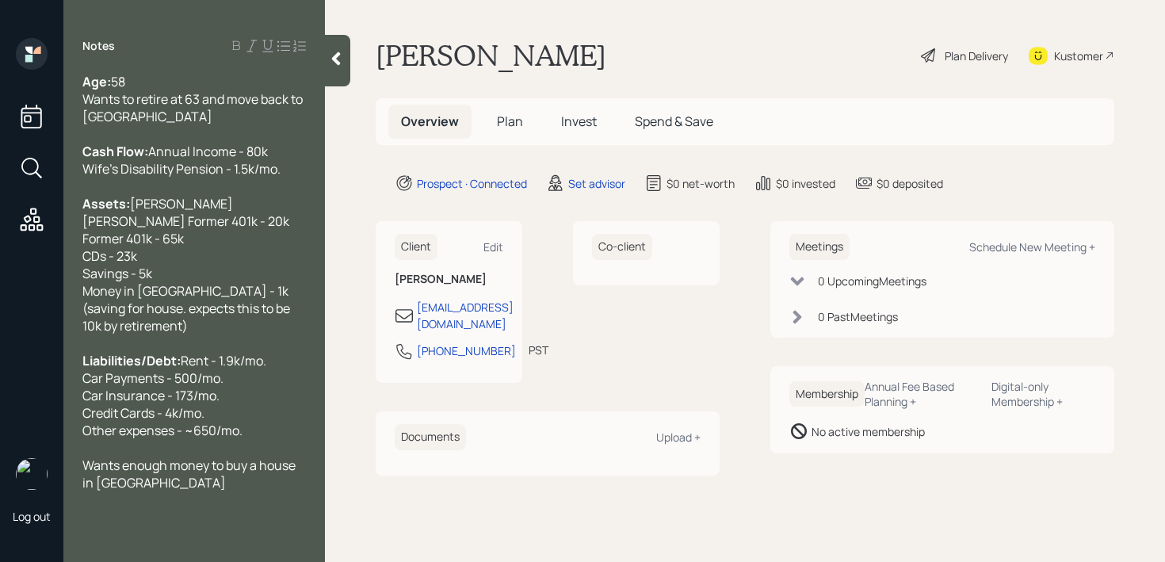
click at [1049, 47] on div "Kustomer" at bounding box center [1071, 55] width 86 height 35
click at [196, 491] on div "Wants enough money to buy a house in [GEOGRAPHIC_DATA]" at bounding box center [193, 473] width 223 height 35
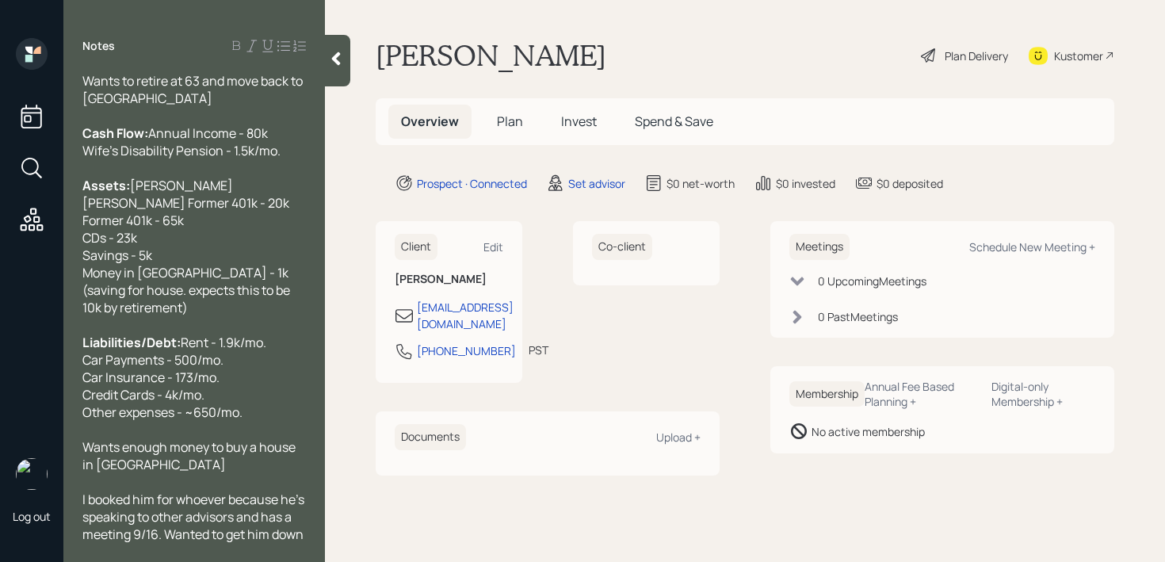
scroll to position [52, 0]
click at [338, 62] on icon at bounding box center [336, 58] width 9 height 13
